Goal: Information Seeking & Learning: Learn about a topic

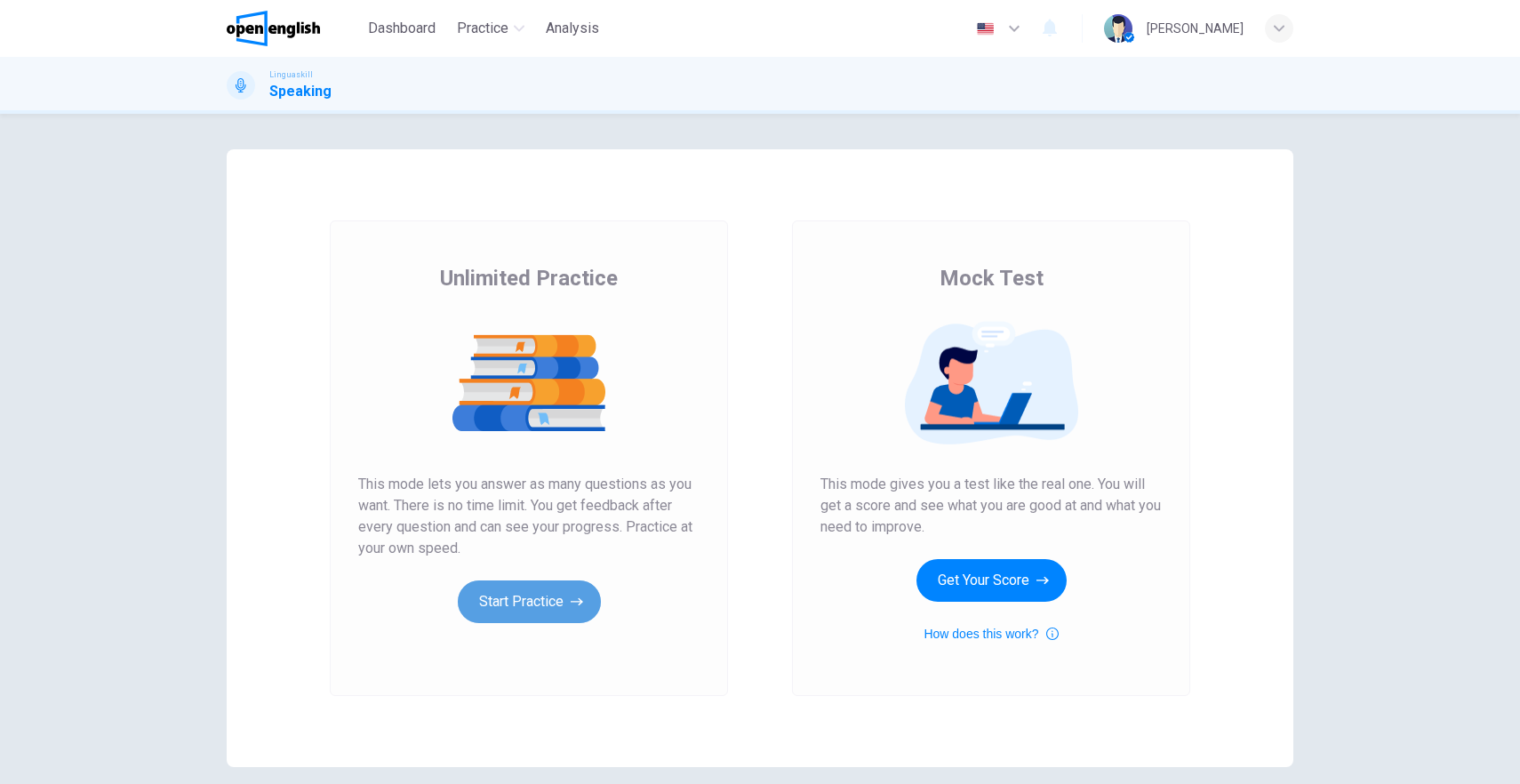
click at [518, 604] on button "Start Practice" at bounding box center [530, 601] width 144 height 43
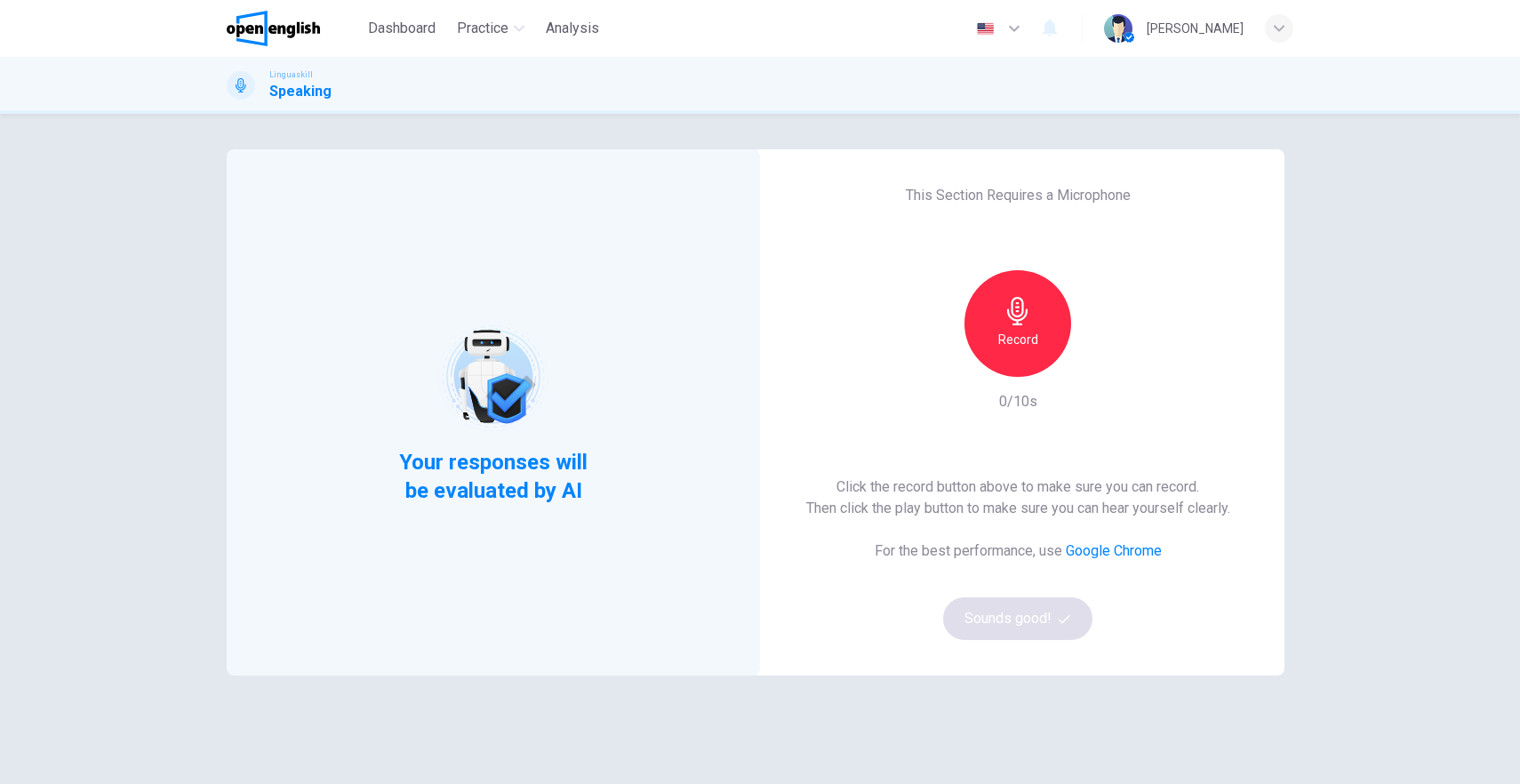
click at [1027, 603] on div "Click the record button above to make sure you can record. Then click the play …" at bounding box center [1018, 559] width 424 height 164
click at [1005, 320] on icon "button" at bounding box center [1018, 311] width 28 height 28
click at [1009, 308] on icon "button" at bounding box center [1018, 311] width 28 height 28
click at [1098, 362] on icon "button" at bounding box center [1101, 362] width 8 height 11
click at [1024, 613] on button "Sounds good!" at bounding box center [1018, 619] width 149 height 43
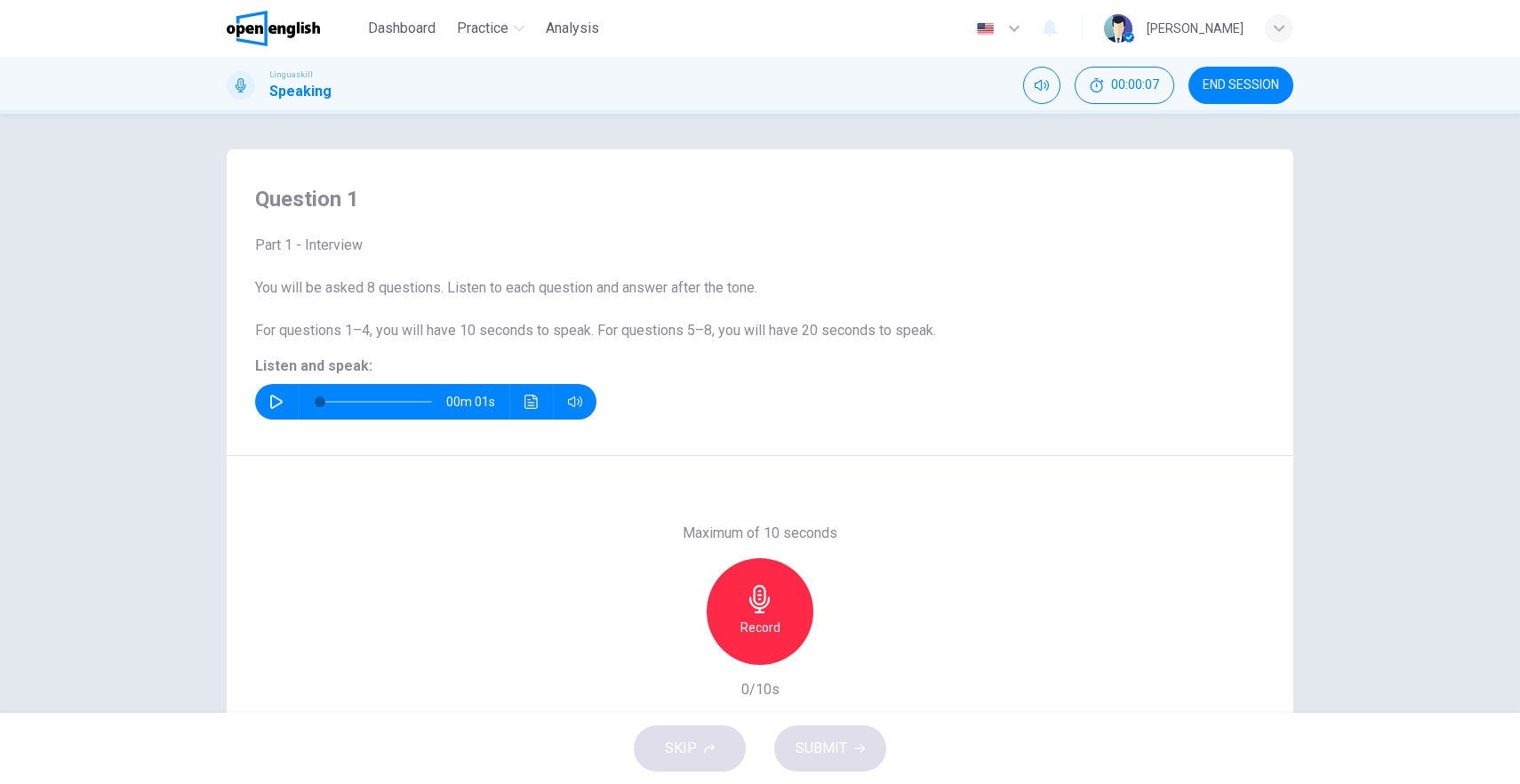
click at [279, 399] on button "button" at bounding box center [276, 402] width 28 height 35
type input "*"
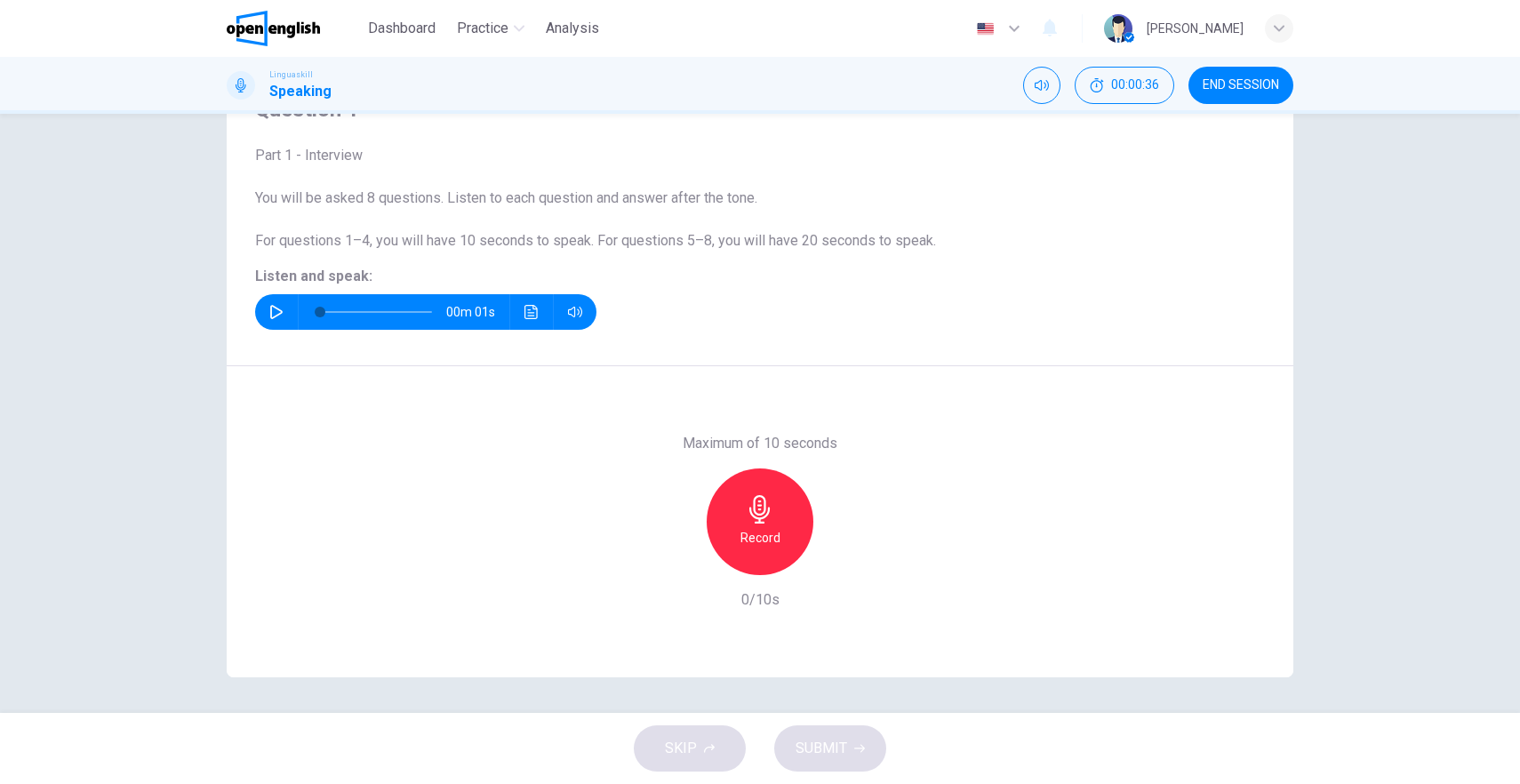
scroll to position [62, 0]
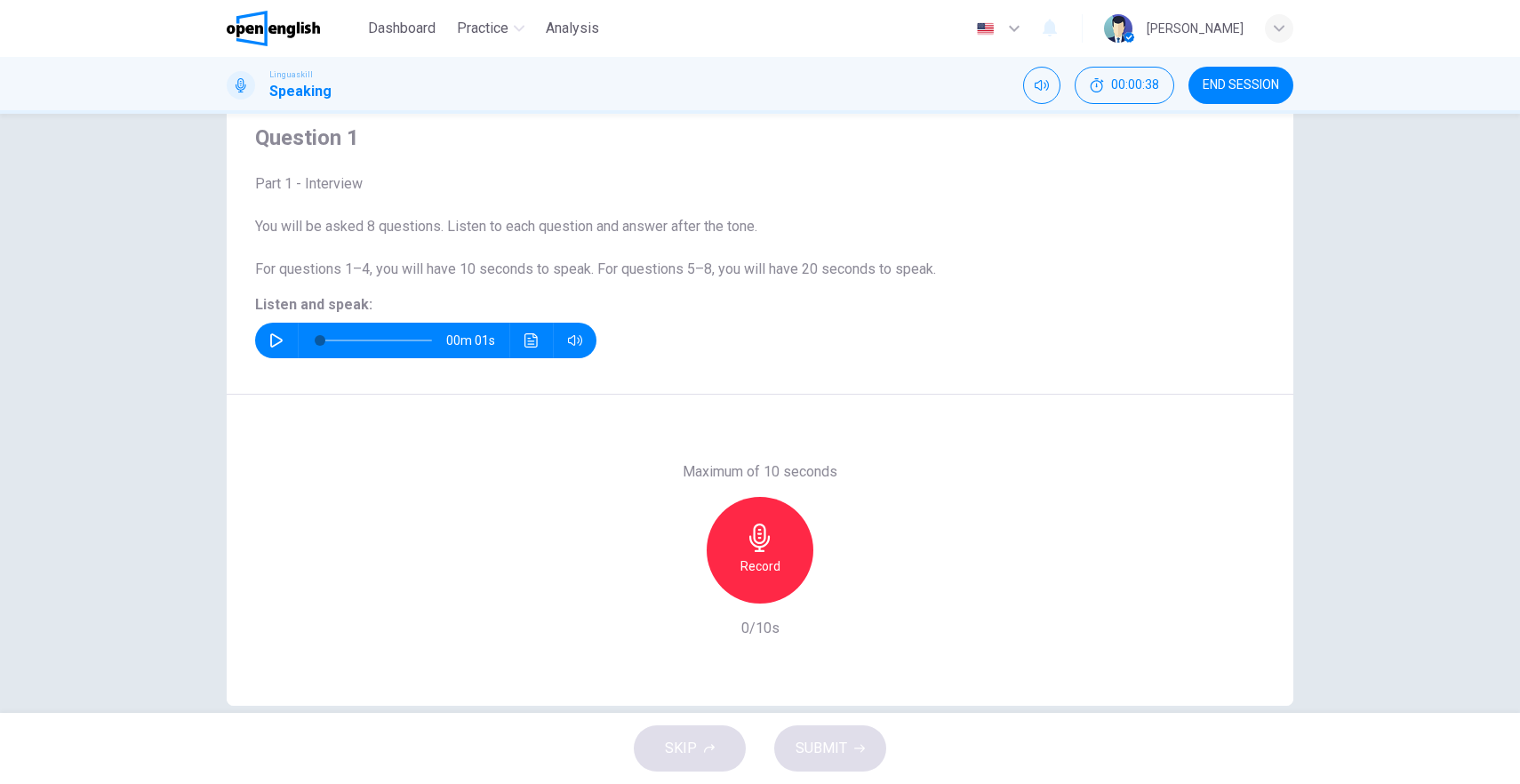
click at [750, 544] on icon "button" at bounding box center [760, 537] width 21 height 28
click at [748, 559] on h6 "Stop" at bounding box center [760, 566] width 26 height 21
click at [843, 754] on span "SUBMIT" at bounding box center [821, 748] width 52 height 25
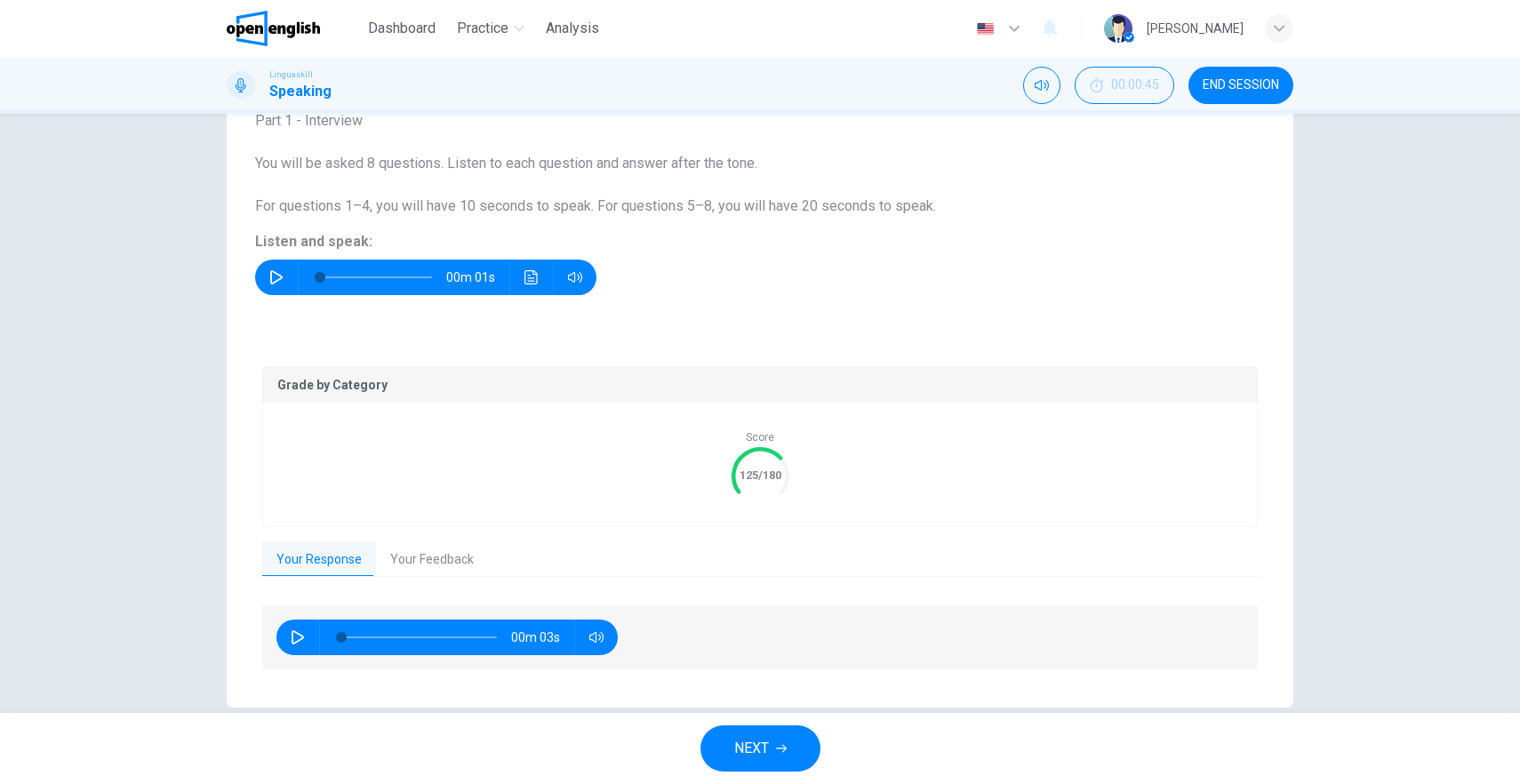
scroll to position [154, 0]
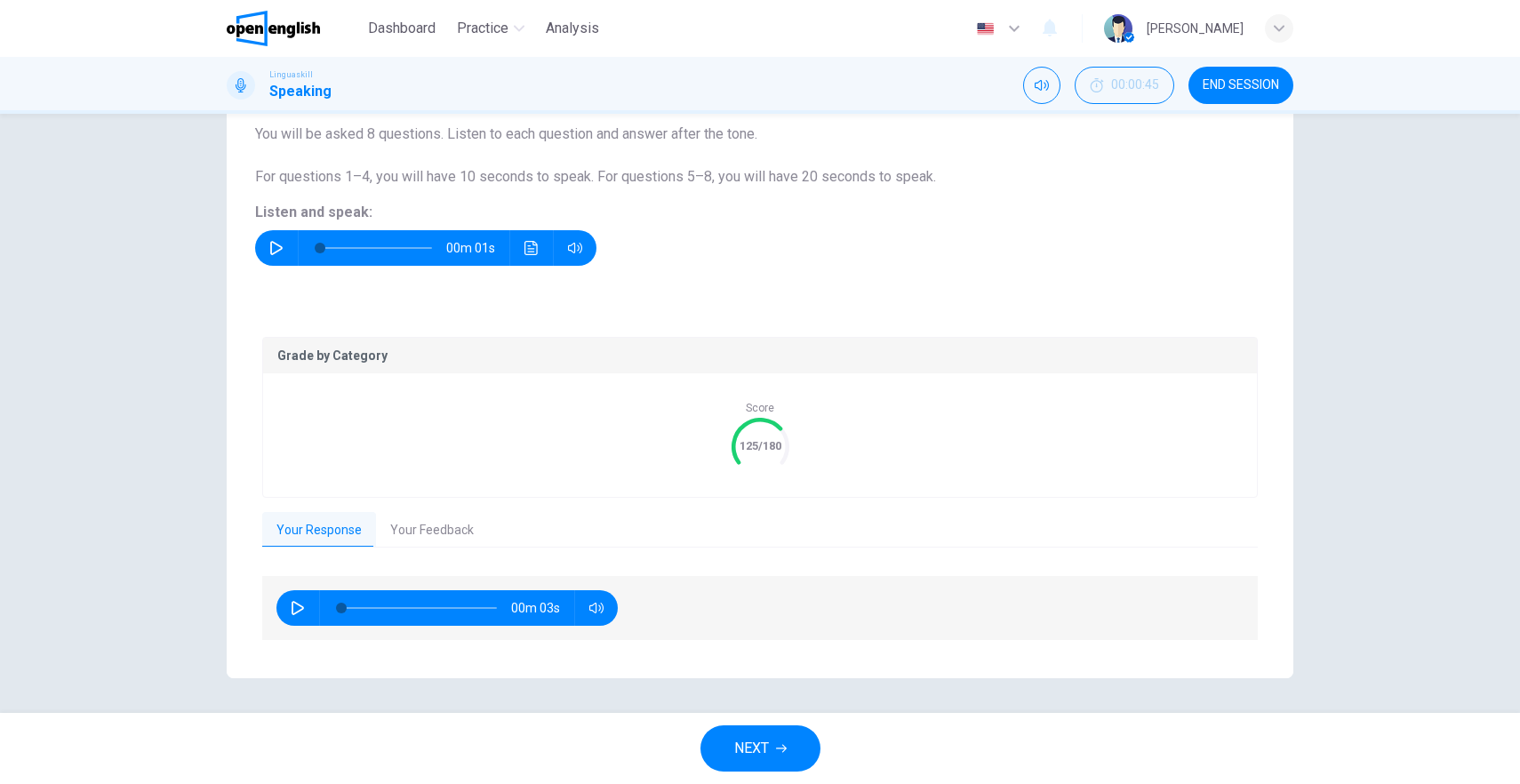
click at [457, 537] on button "Your Feedback" at bounding box center [432, 531] width 112 height 37
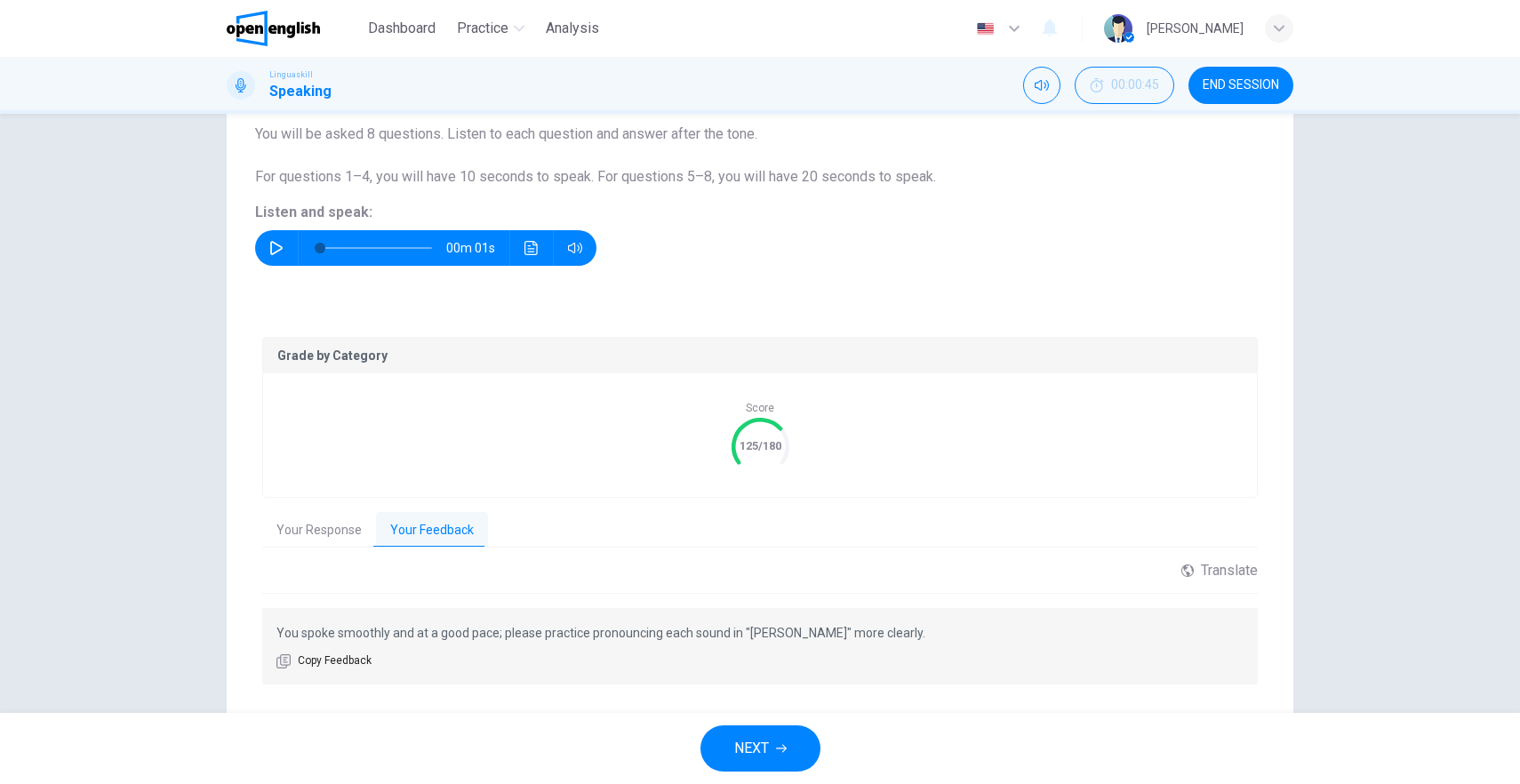
click at [313, 520] on button "Your Response" at bounding box center [319, 531] width 114 height 37
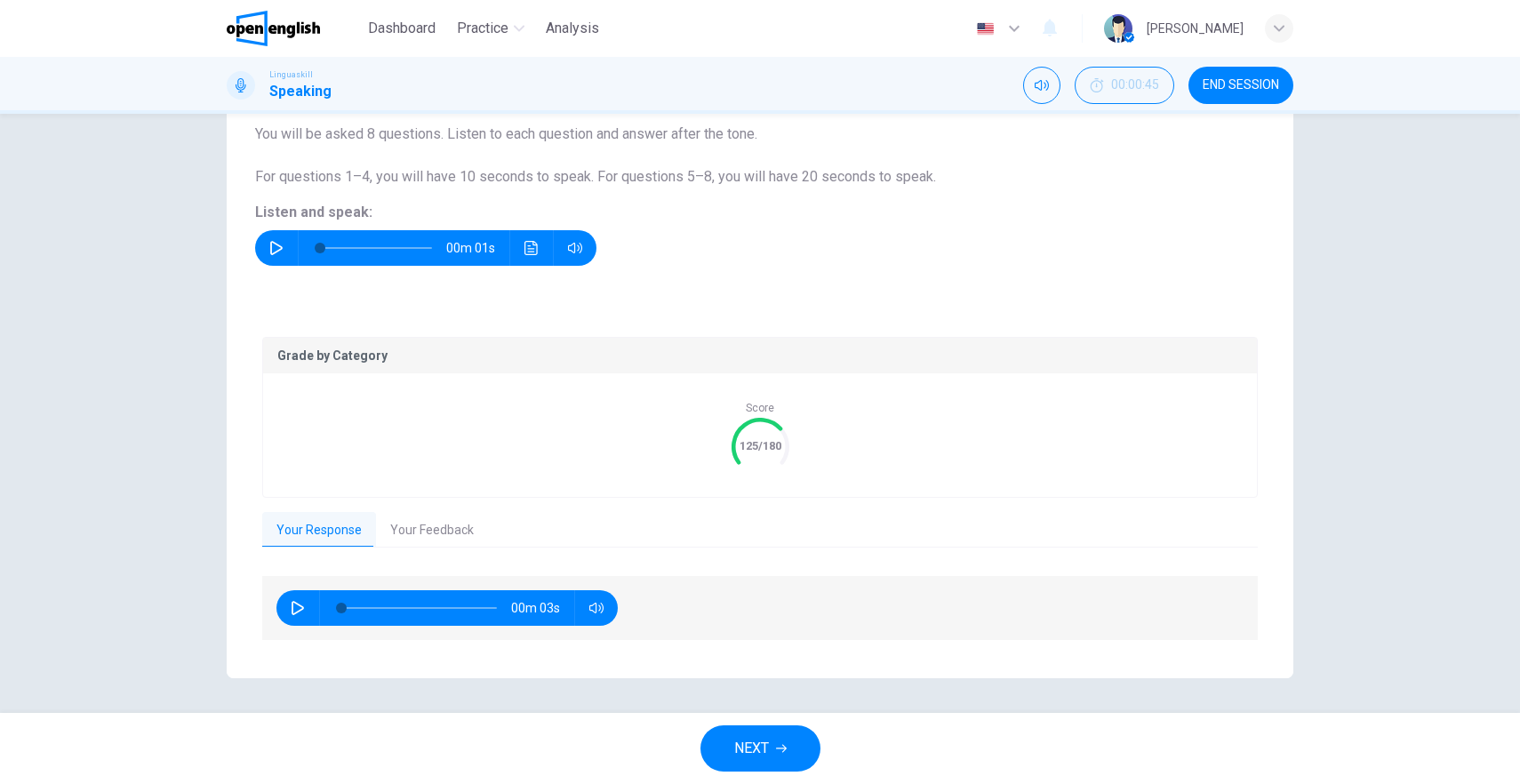
click at [296, 610] on icon "button" at bounding box center [298, 609] width 15 height 15
type input "*"
click at [748, 739] on span "NEXT" at bounding box center [751, 748] width 35 height 25
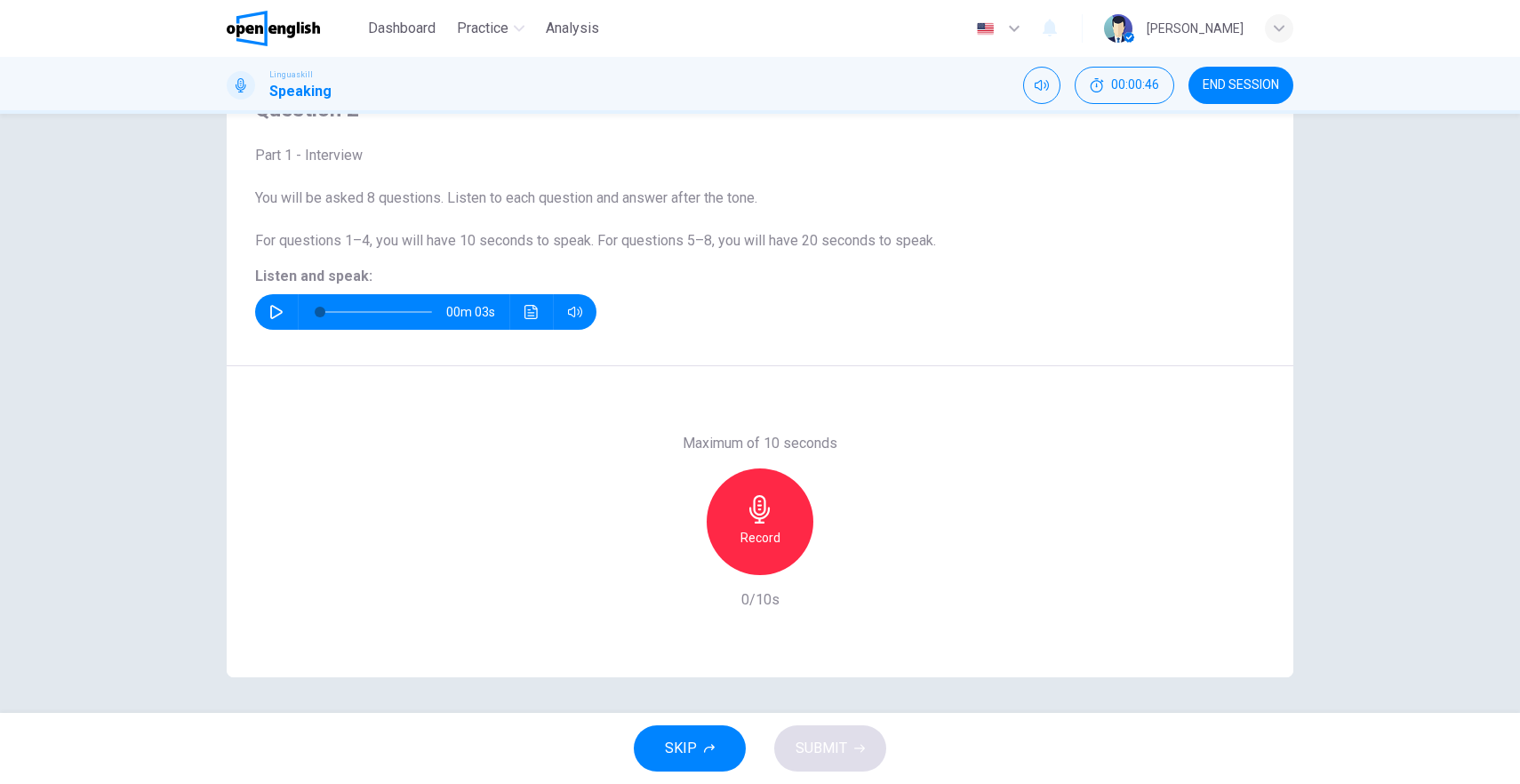
click at [275, 317] on icon "button" at bounding box center [277, 313] width 15 height 15
click at [263, 312] on button "button" at bounding box center [276, 312] width 28 height 35
click at [270, 313] on icon "button" at bounding box center [277, 313] width 15 height 15
click at [753, 521] on icon "button" at bounding box center [760, 509] width 21 height 28
click at [744, 525] on div "Stop" at bounding box center [760, 521] width 106 height 106
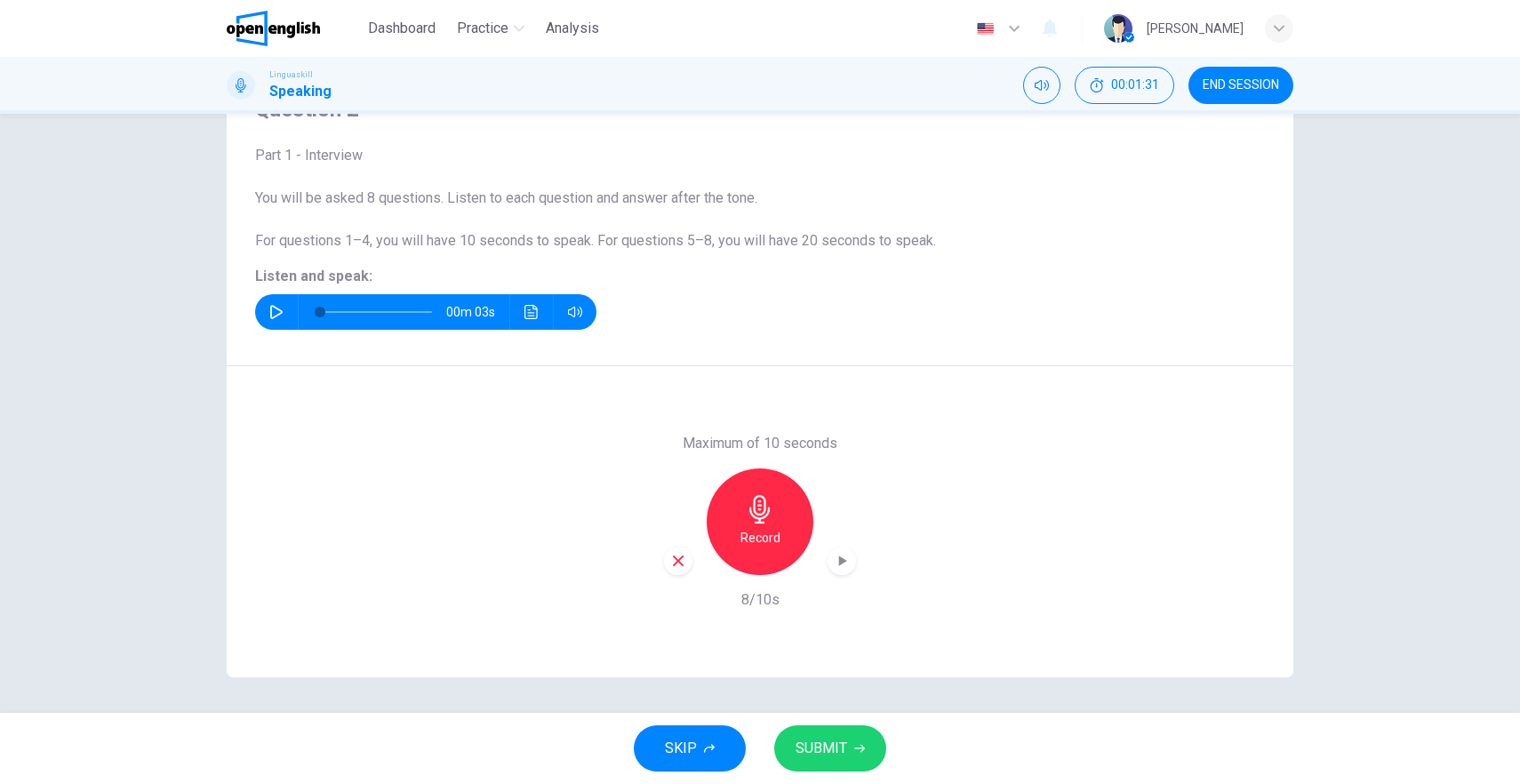
click at [834, 751] on span "SUBMIT" at bounding box center [821, 748] width 52 height 25
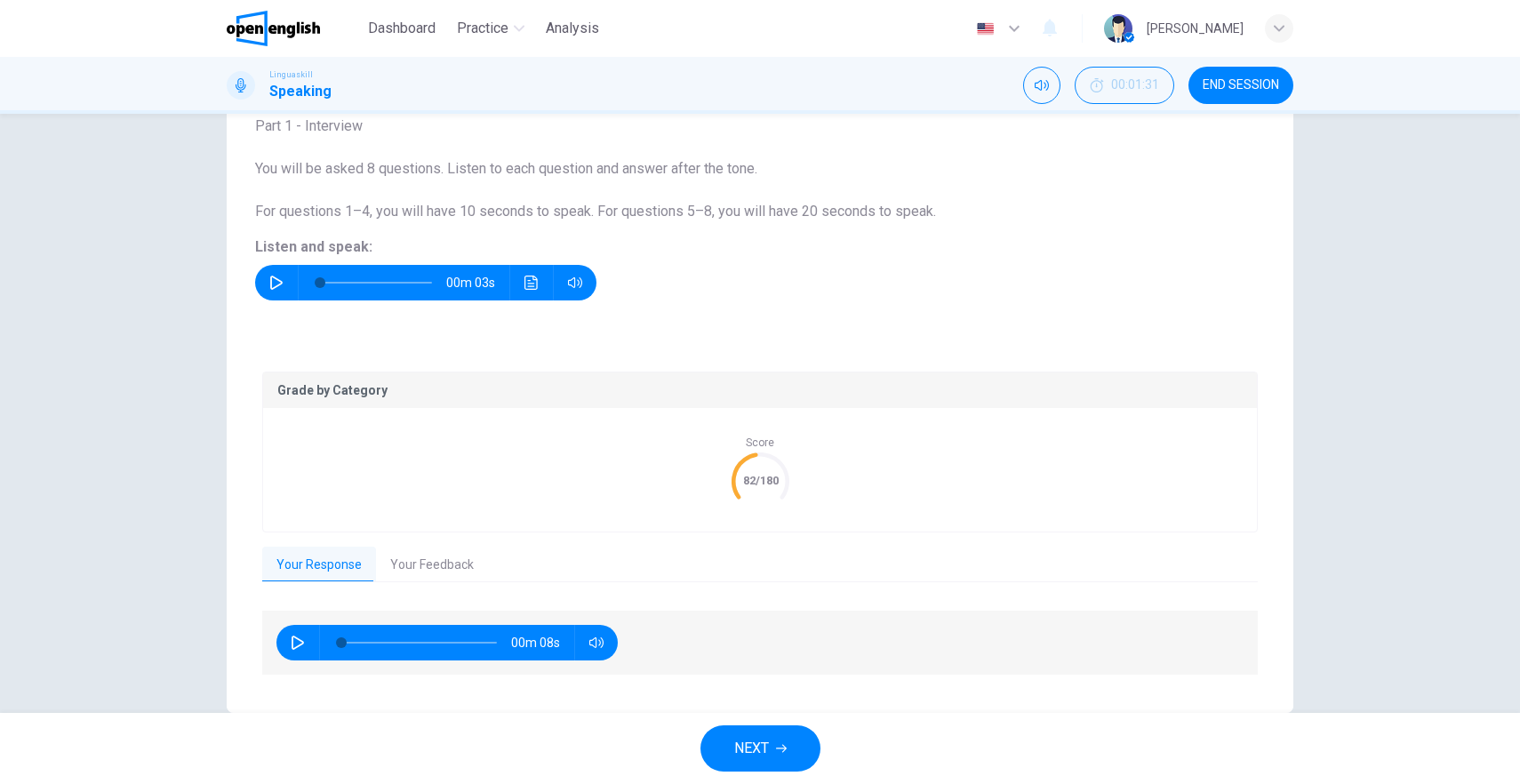
scroll to position [154, 0]
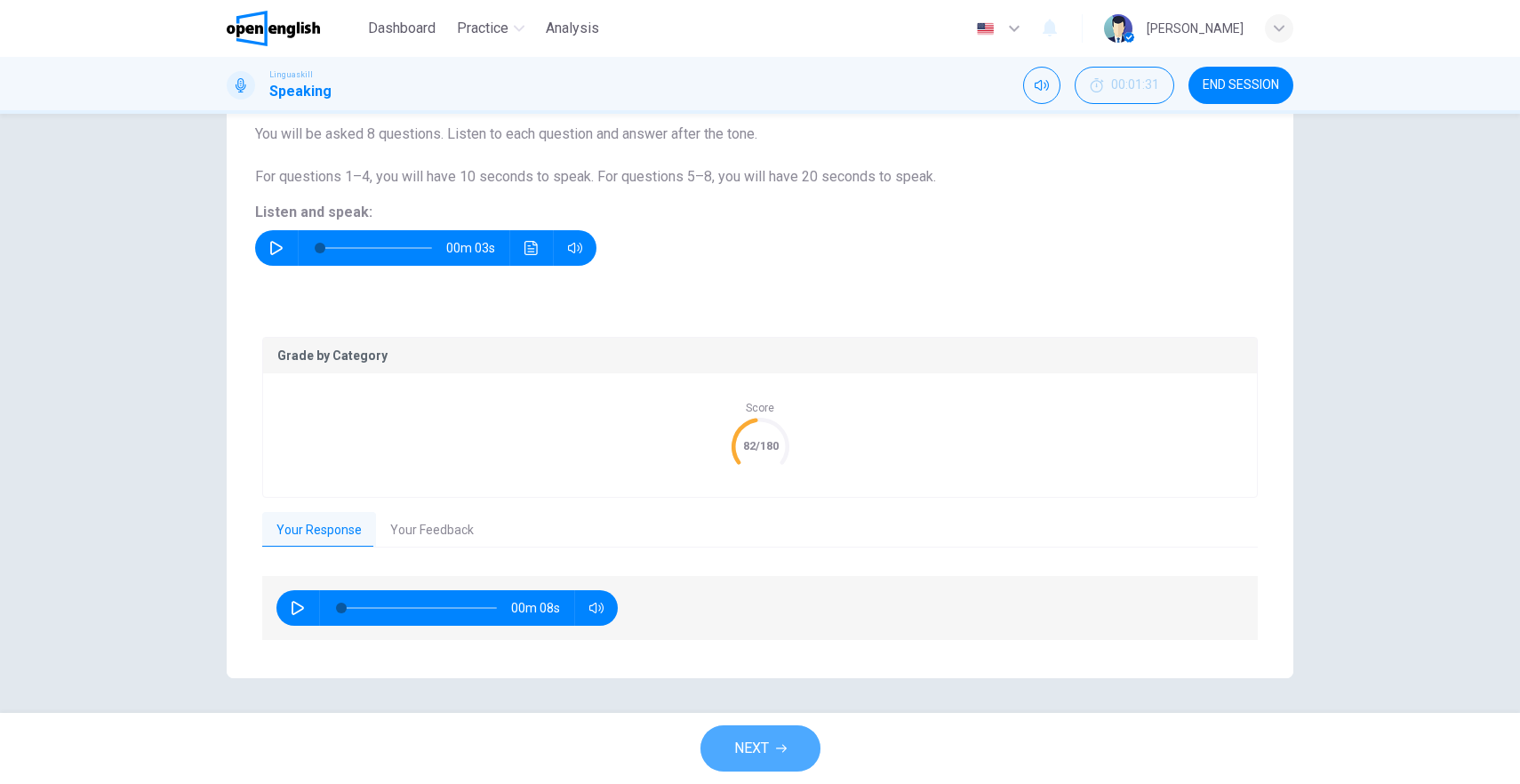
click at [783, 754] on button "NEXT" at bounding box center [760, 749] width 120 height 46
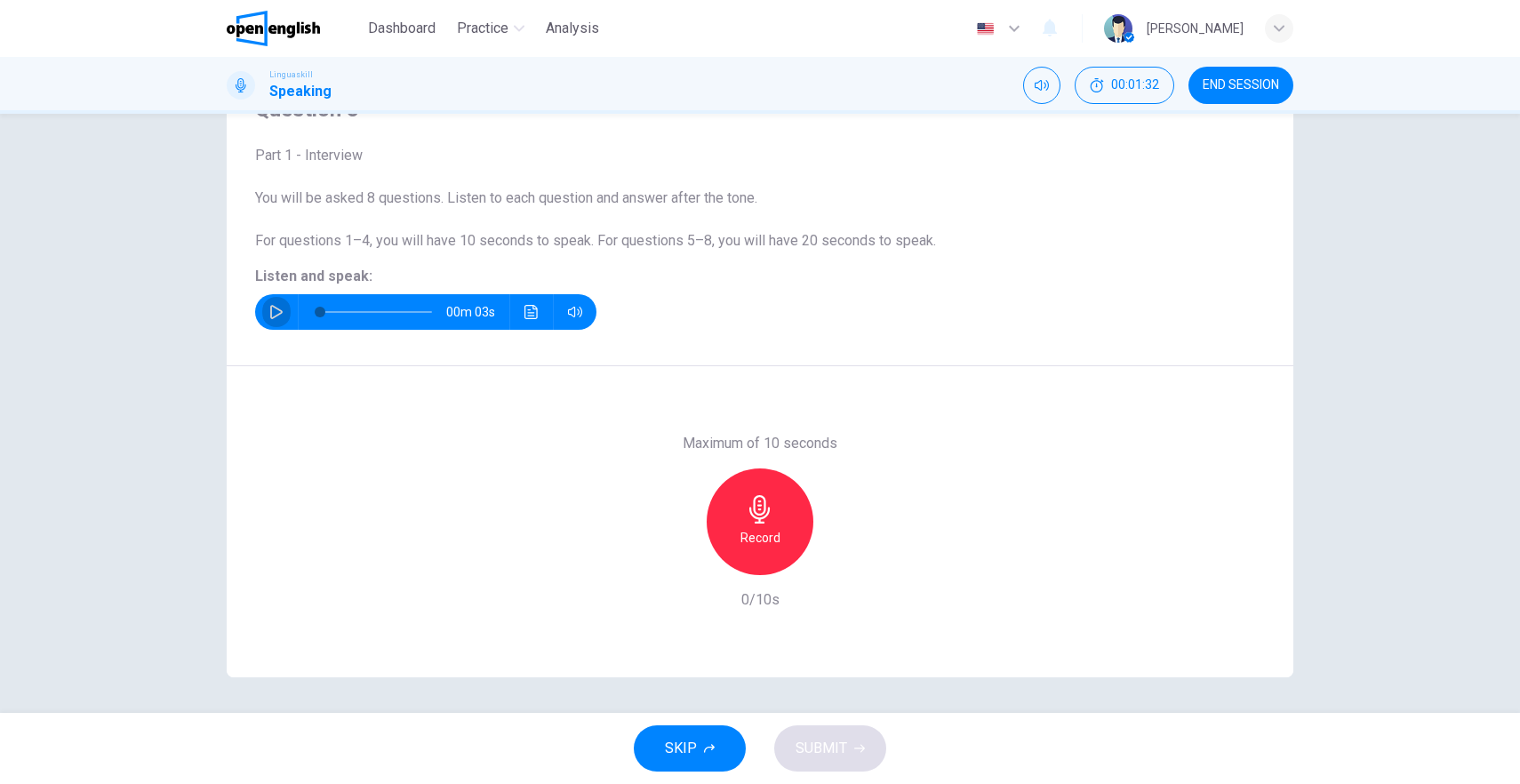
click at [270, 313] on icon "button" at bounding box center [277, 313] width 15 height 15
click at [270, 311] on icon "button" at bounding box center [277, 313] width 15 height 15
click at [271, 313] on icon "button" at bounding box center [277, 313] width 15 height 15
click at [270, 314] on icon "button" at bounding box center [277, 313] width 15 height 15
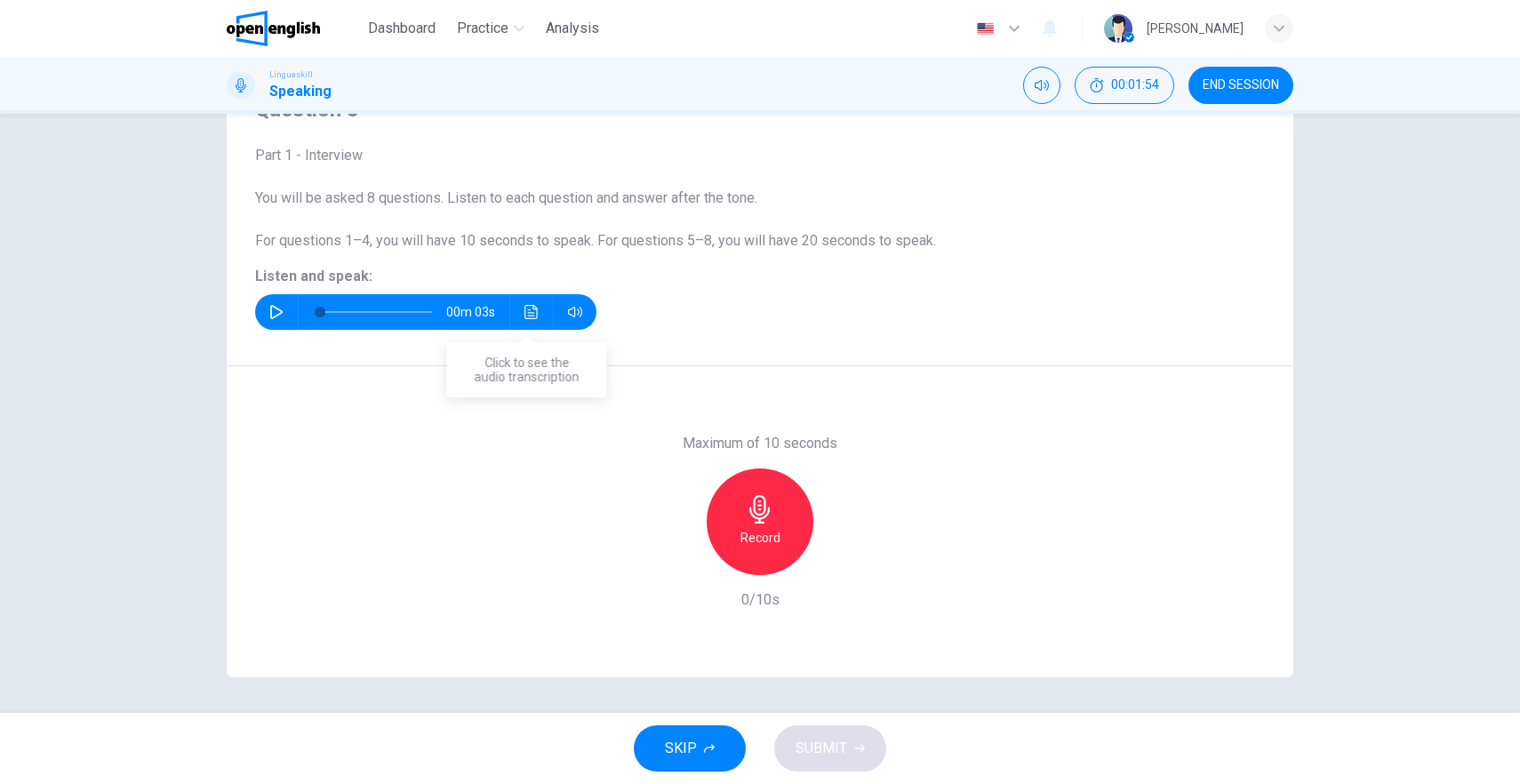
click at [528, 323] on button "Click to see the audio transcription" at bounding box center [532, 312] width 28 height 35
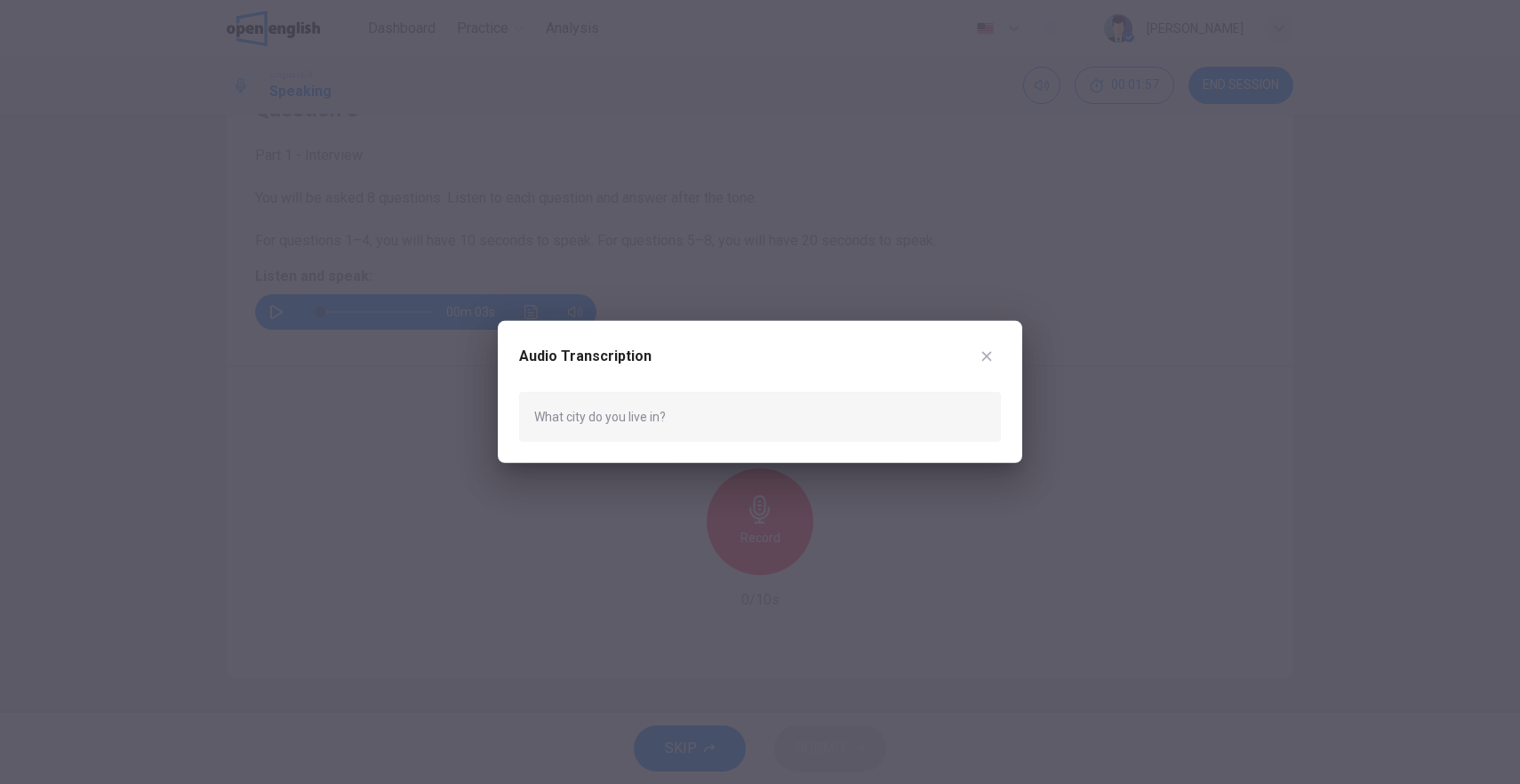
click at [988, 358] on icon "button" at bounding box center [987, 357] width 15 height 15
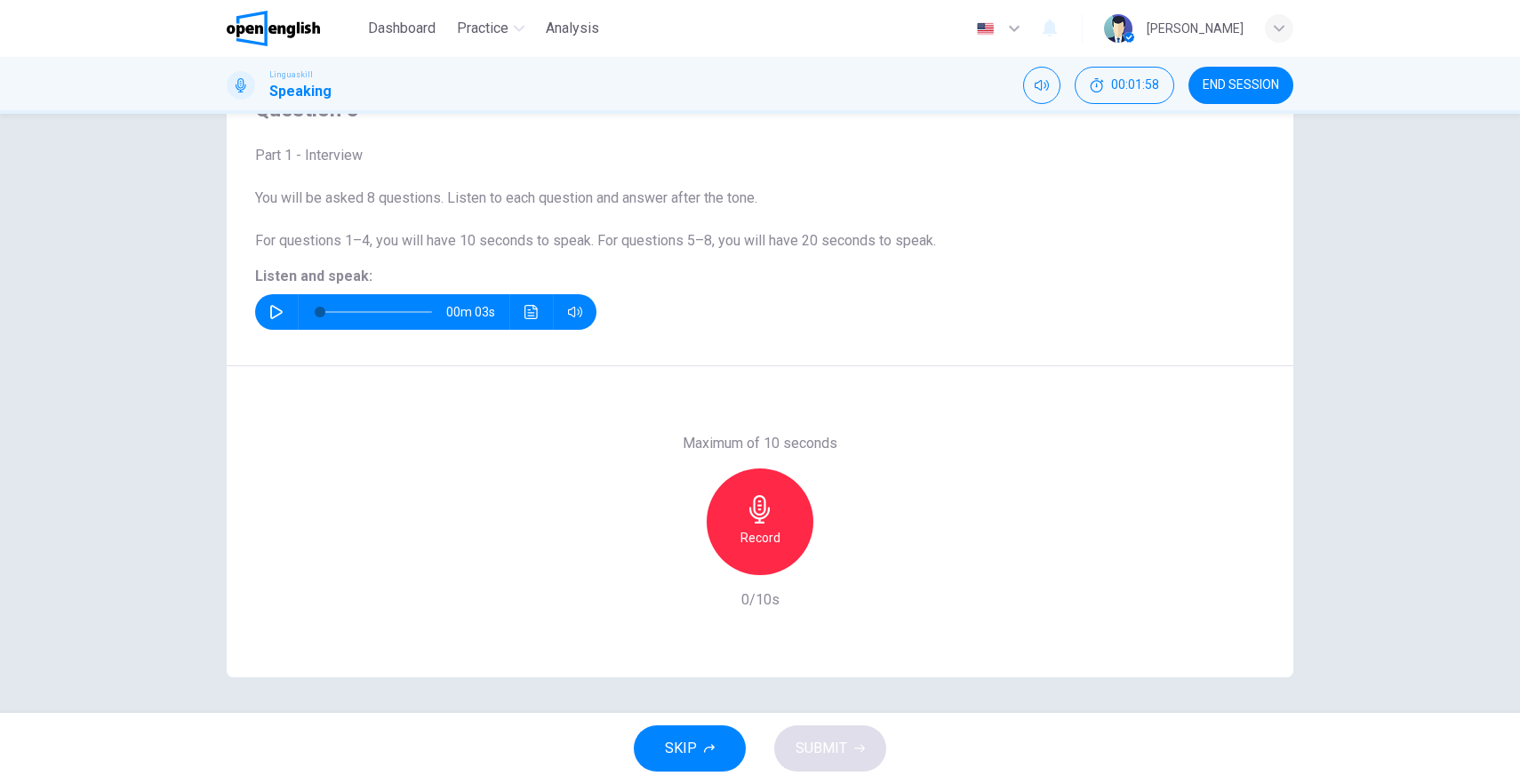
click at [273, 320] on button "button" at bounding box center [276, 312] width 28 height 35
click at [755, 521] on icon "button" at bounding box center [760, 509] width 21 height 28
click at [722, 519] on div "Stop" at bounding box center [760, 521] width 106 height 106
click at [847, 756] on button "SUBMIT" at bounding box center [830, 749] width 112 height 46
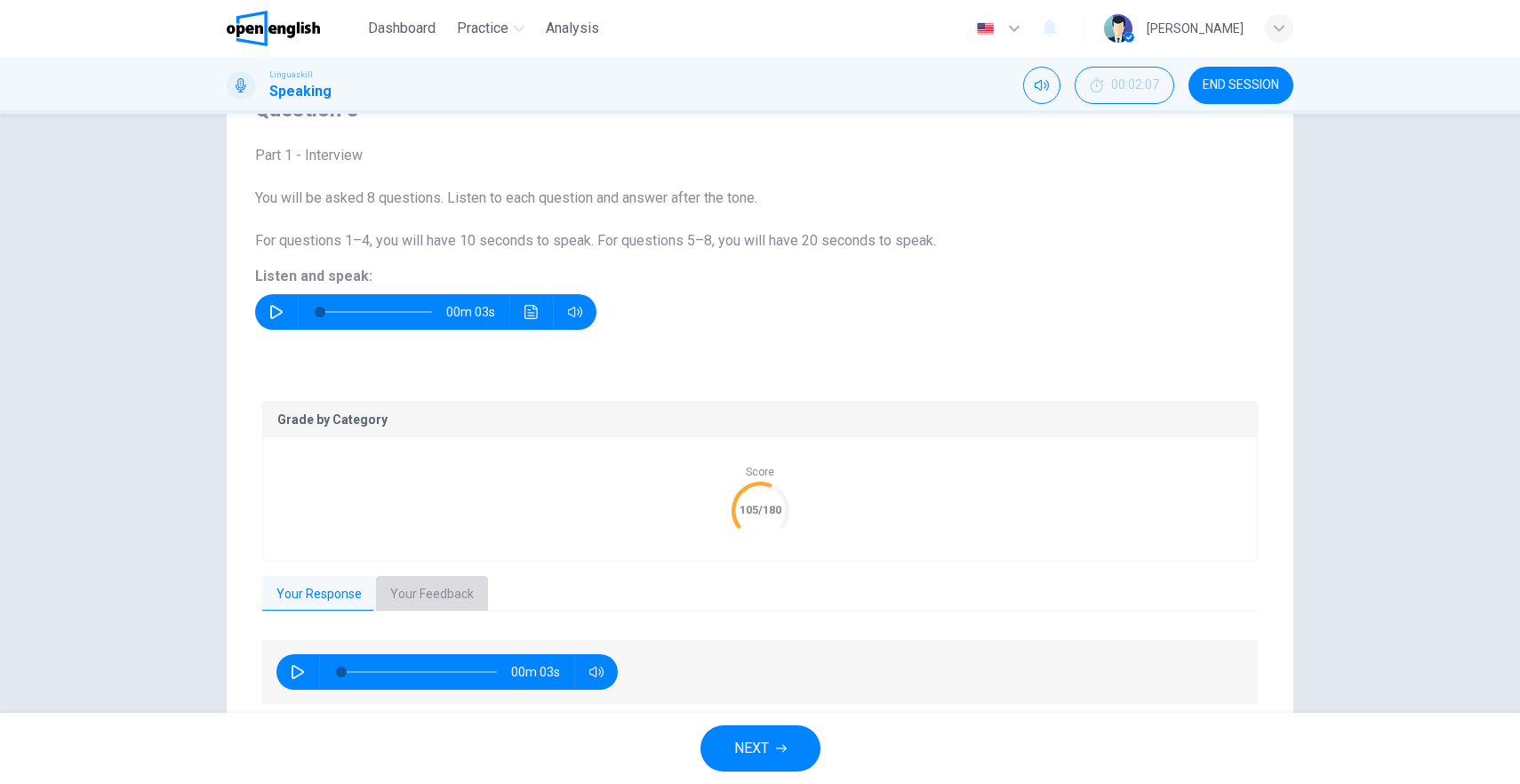
click at [422, 594] on button "Your Feedback" at bounding box center [432, 594] width 112 height 37
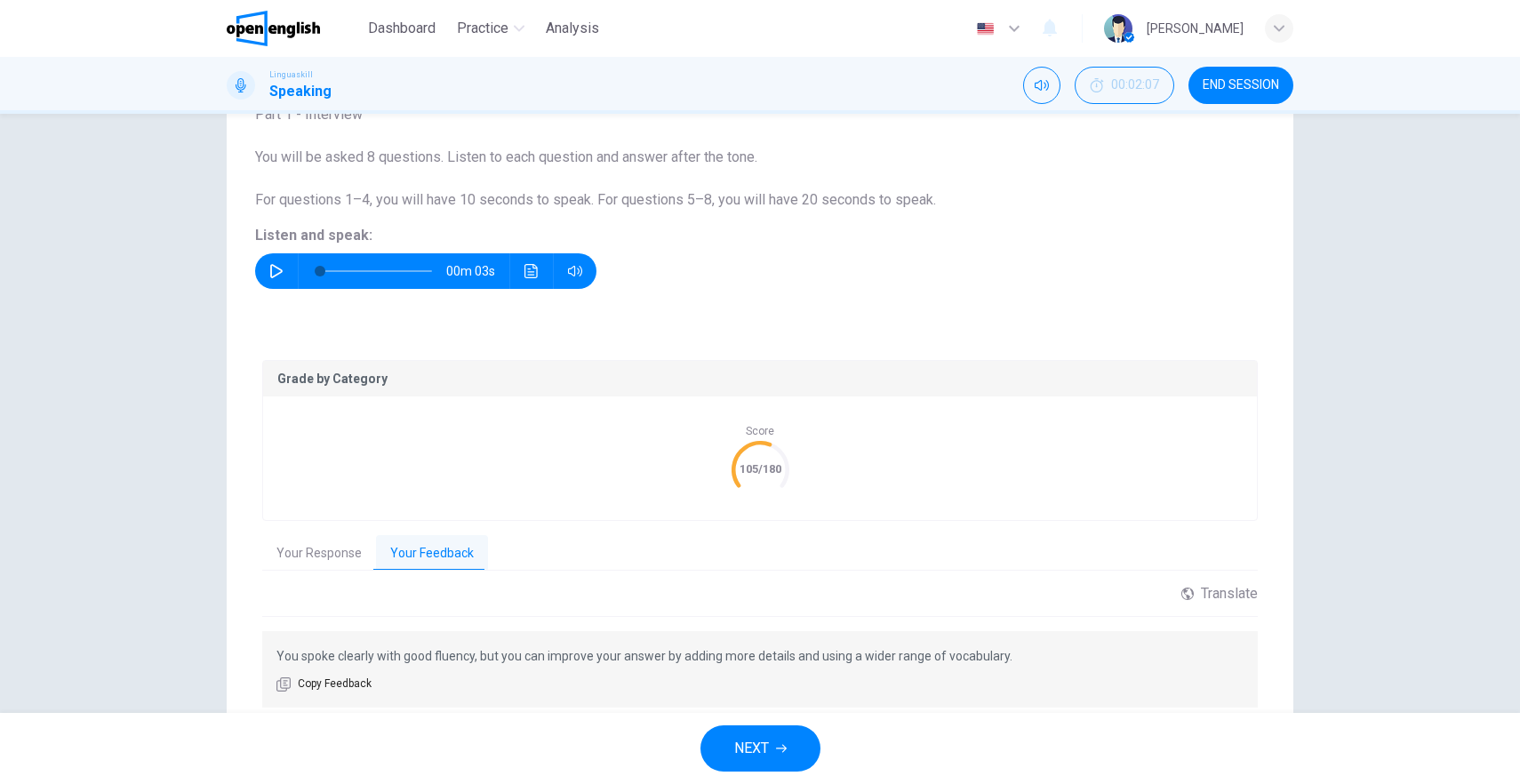
scroll to position [198, 0]
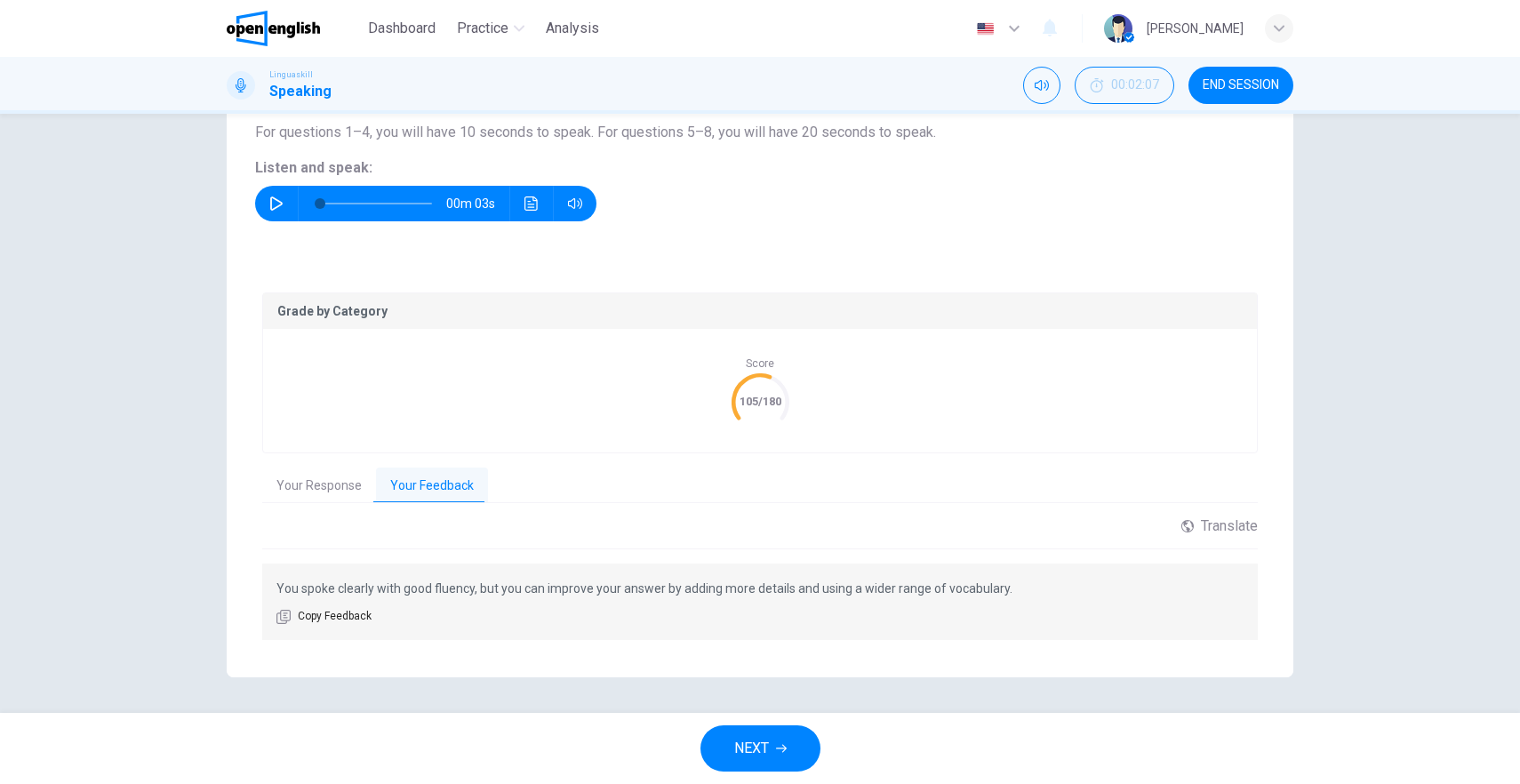
click at [319, 484] on button "Your Response" at bounding box center [319, 486] width 114 height 37
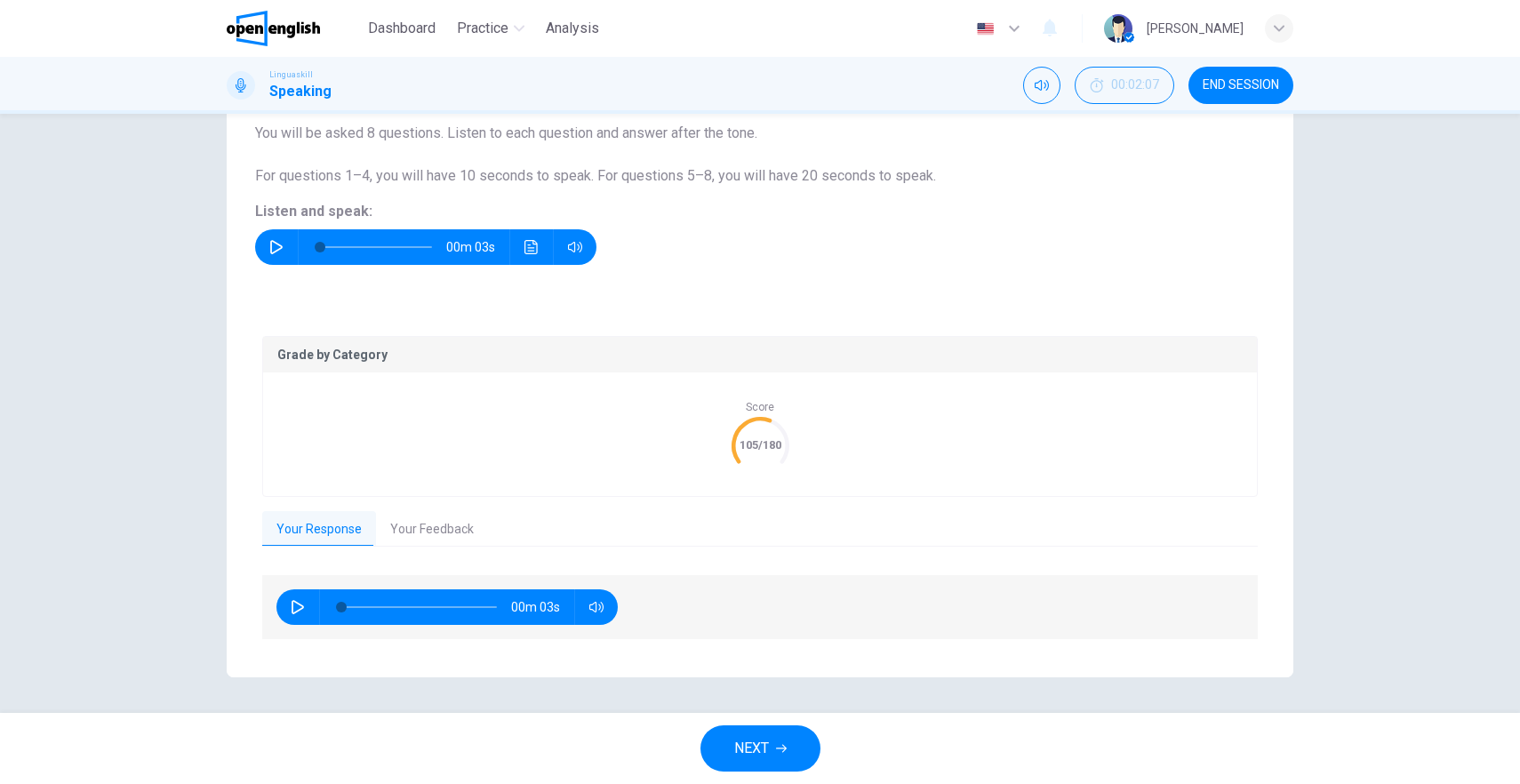
scroll to position [154, 0]
click at [769, 427] on icon at bounding box center [760, 446] width 75 height 74
click at [759, 432] on icon at bounding box center [760, 446] width 75 height 74
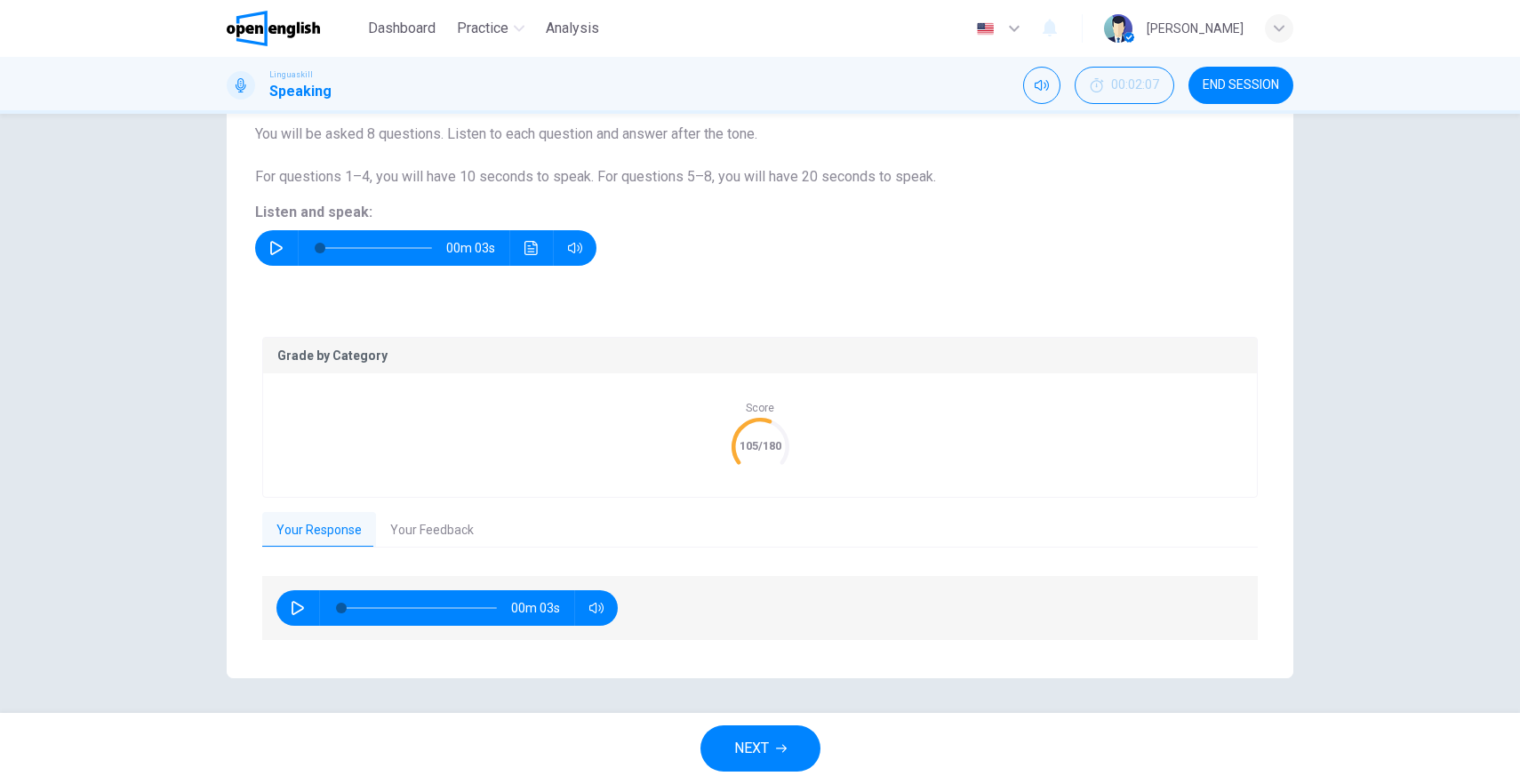
click at [759, 432] on icon at bounding box center [760, 446] width 75 height 74
click at [785, 759] on button "NEXT" at bounding box center [760, 749] width 120 height 46
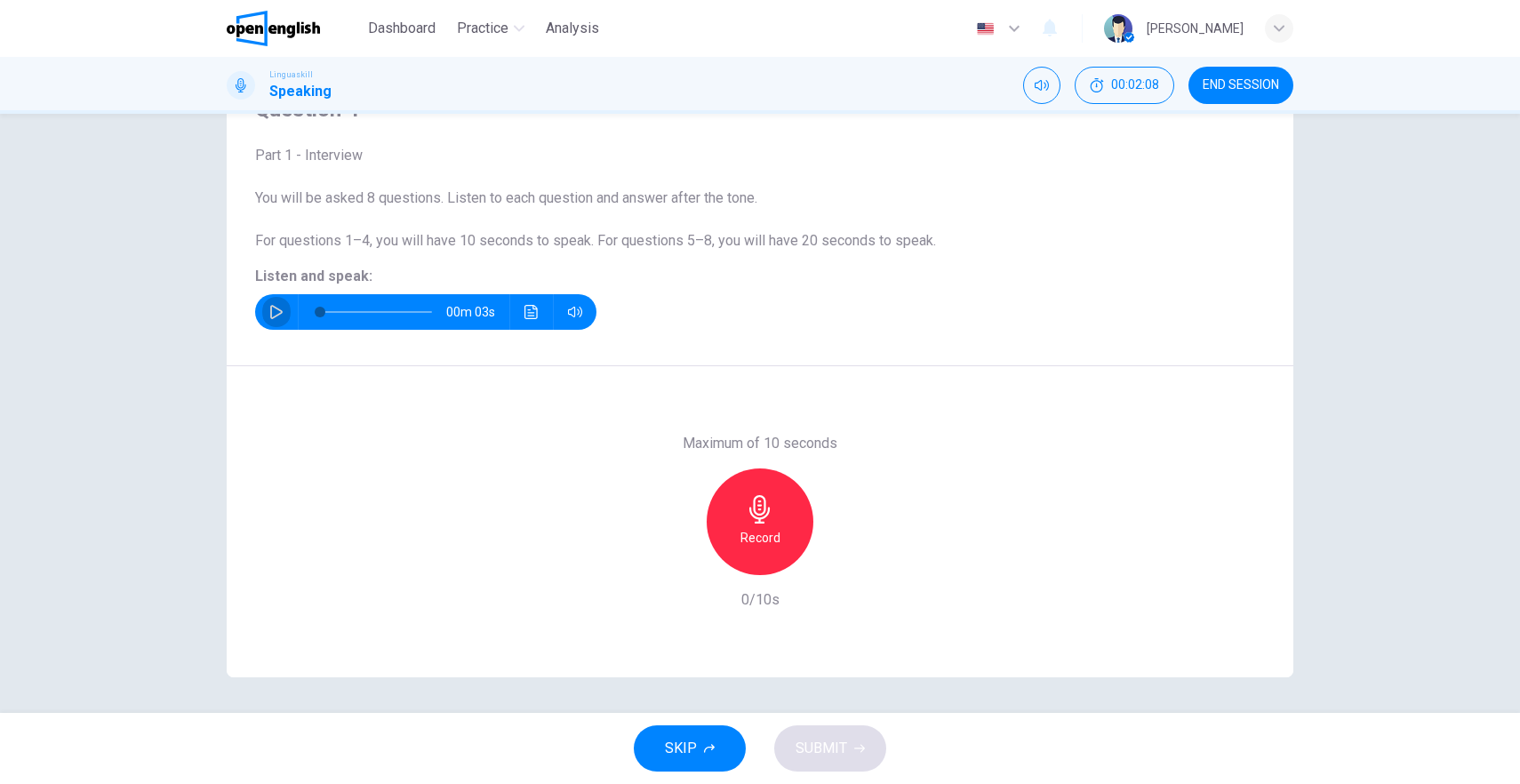
click at [271, 316] on icon "button" at bounding box center [277, 313] width 13 height 15
click at [272, 316] on icon "button" at bounding box center [277, 313] width 15 height 15
type input "*"
click at [739, 515] on div "Record" at bounding box center [760, 521] width 106 height 106
click at [773, 541] on div "Stop" at bounding box center [760, 521] width 106 height 106
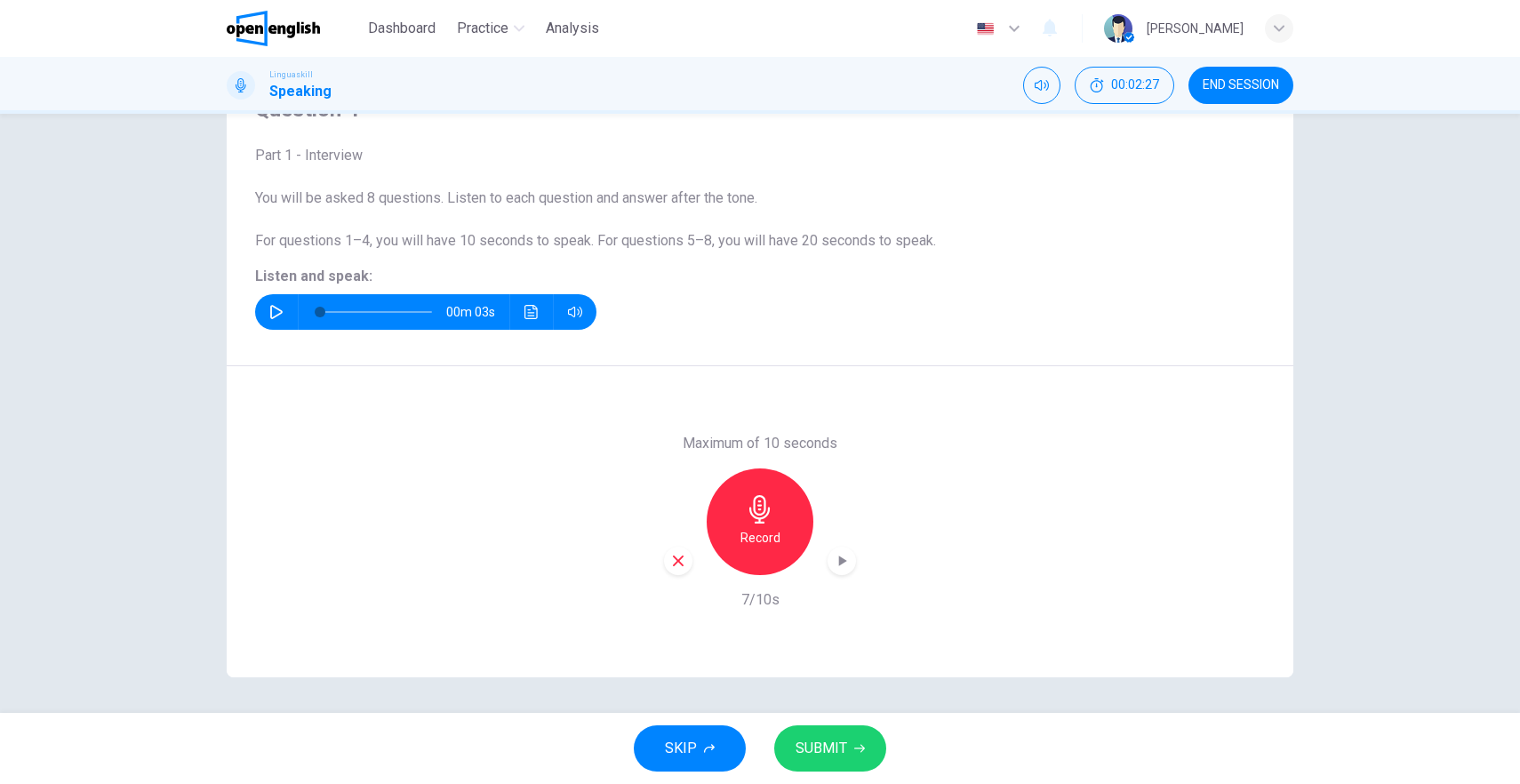
click at [841, 749] on span "SUBMIT" at bounding box center [821, 748] width 52 height 25
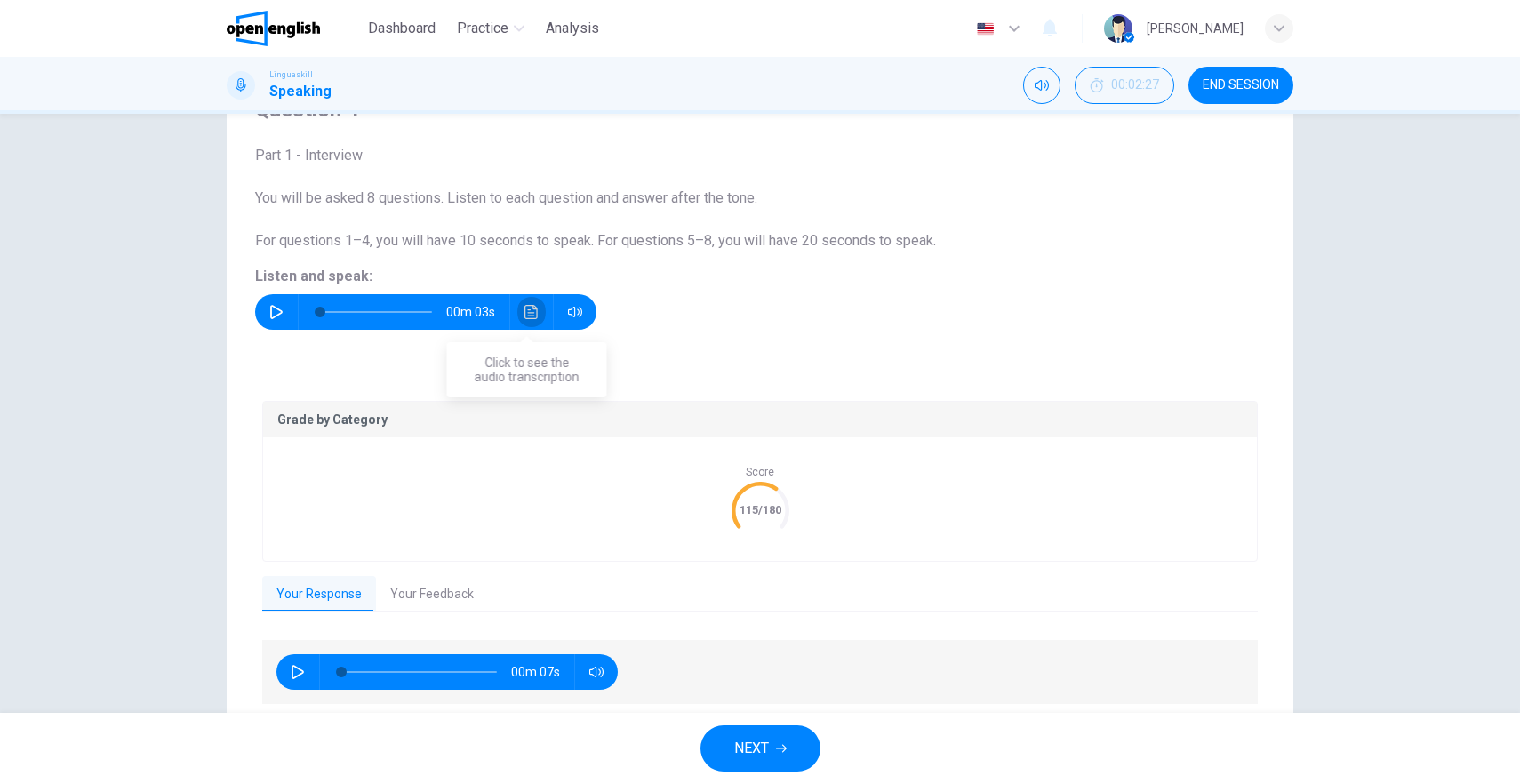
click at [532, 323] on button "Click to see the audio transcription" at bounding box center [532, 312] width 28 height 35
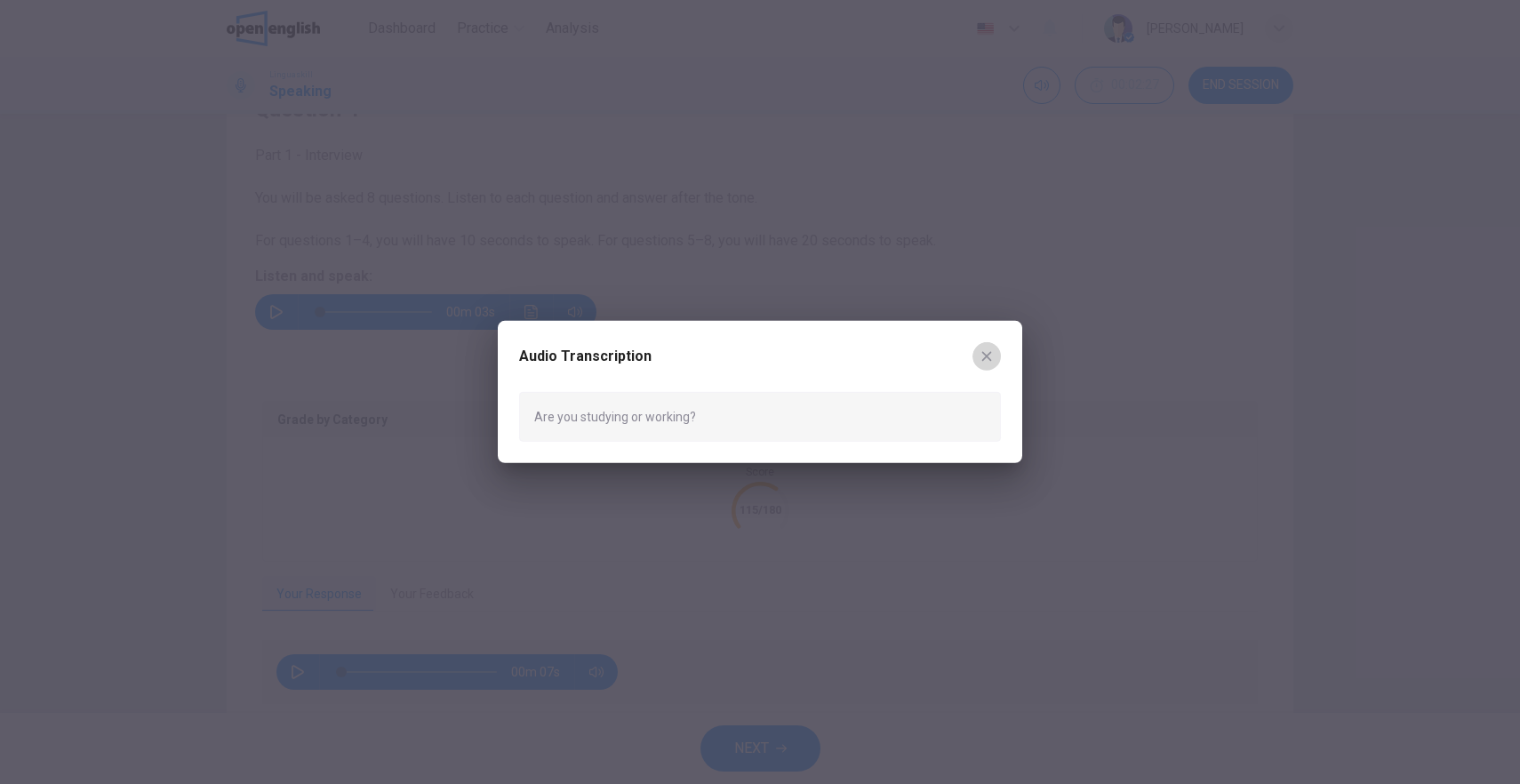
drag, startPoint x: 992, startPoint y: 353, endPoint x: 812, endPoint y: 455, distance: 206.9
click at [992, 353] on icon "button" at bounding box center [987, 357] width 15 height 15
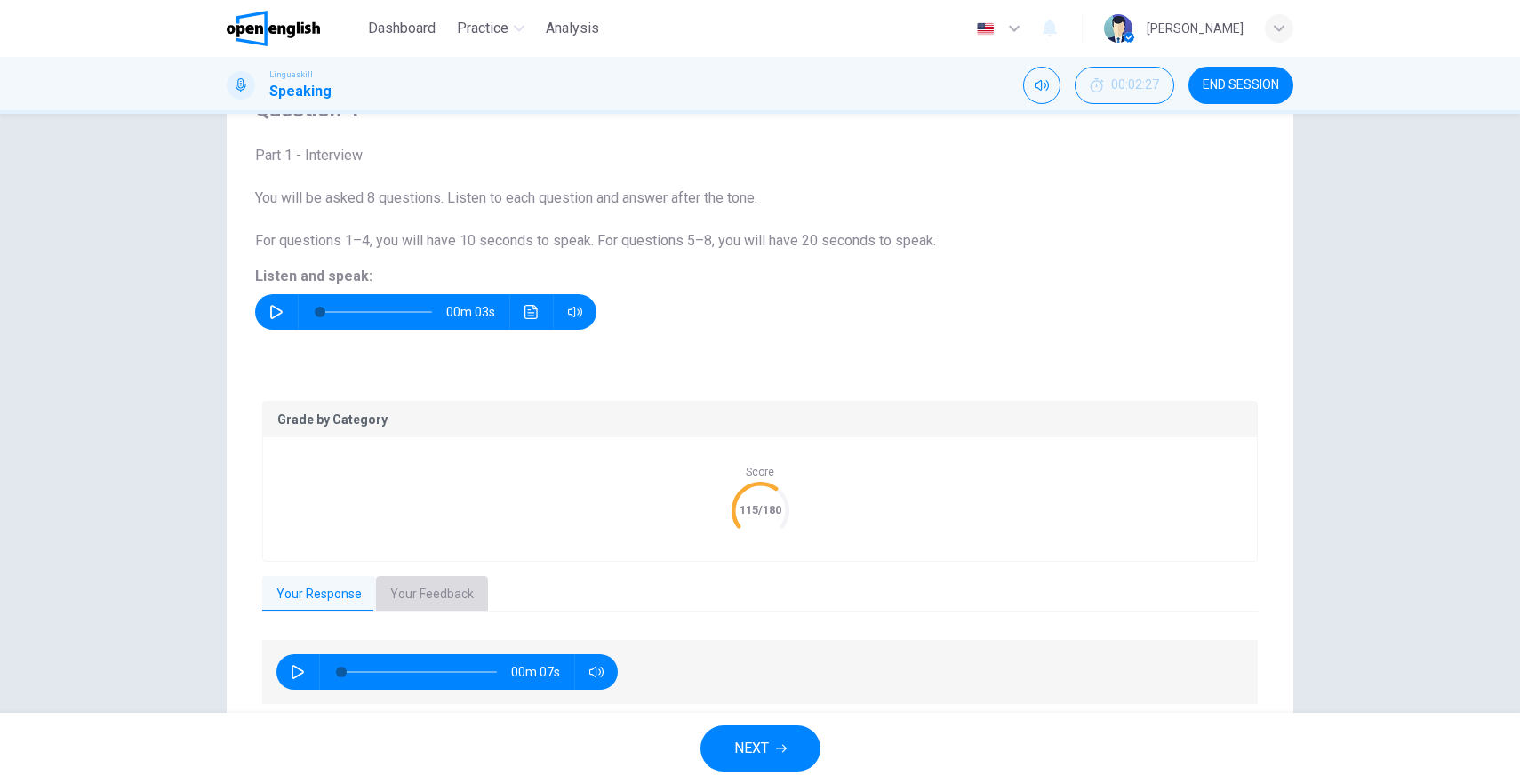
click at [416, 600] on button "Your Feedback" at bounding box center [432, 594] width 112 height 37
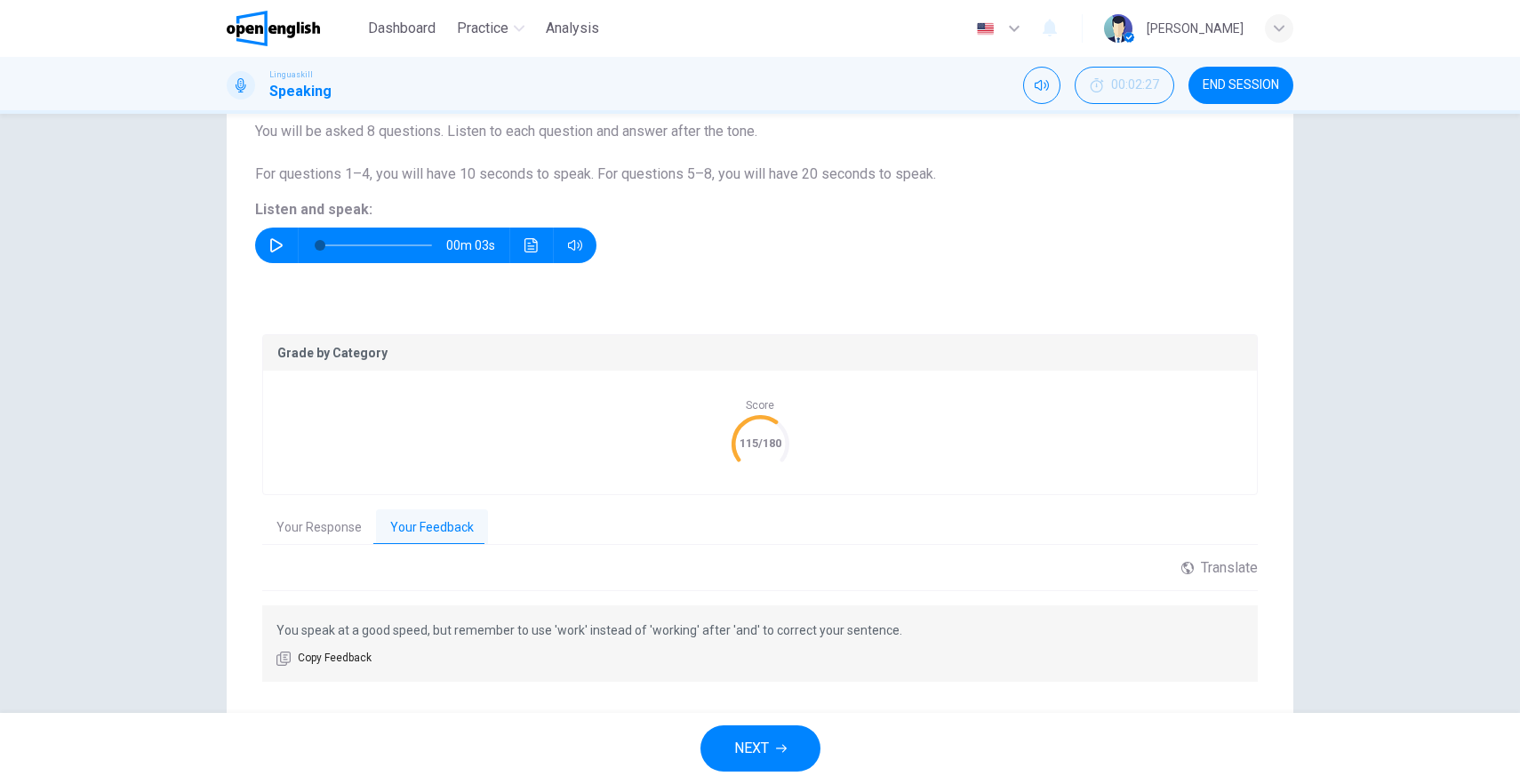
scroll to position [156, 0]
click at [343, 530] on button "Your Response" at bounding box center [319, 528] width 114 height 37
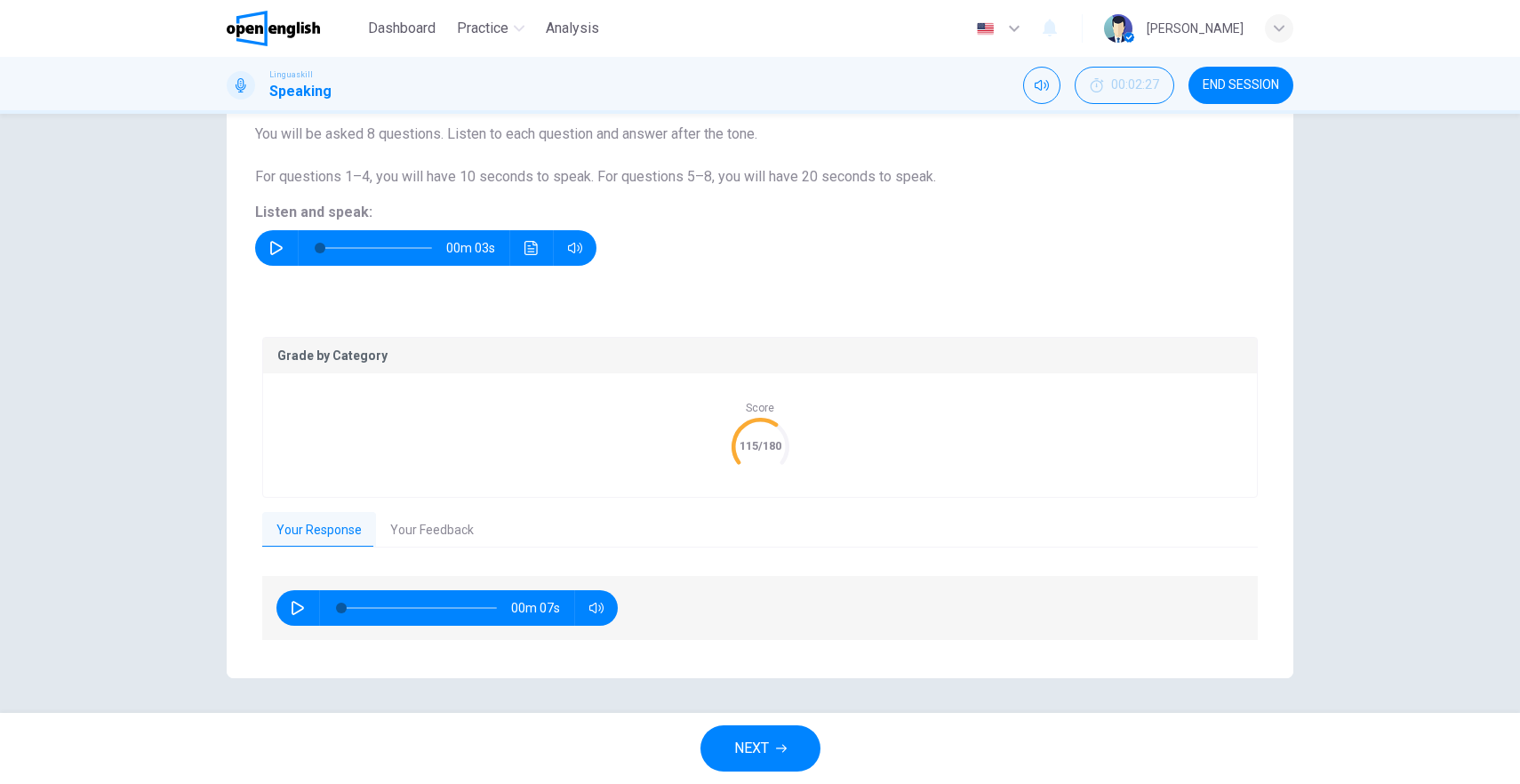
click at [291, 604] on icon "button" at bounding box center [298, 609] width 15 height 15
click at [292, 605] on icon "button" at bounding box center [298, 609] width 13 height 15
type input "**"
click at [424, 531] on button "Your Feedback" at bounding box center [432, 531] width 112 height 37
